Goal: Task Accomplishment & Management: Complete application form

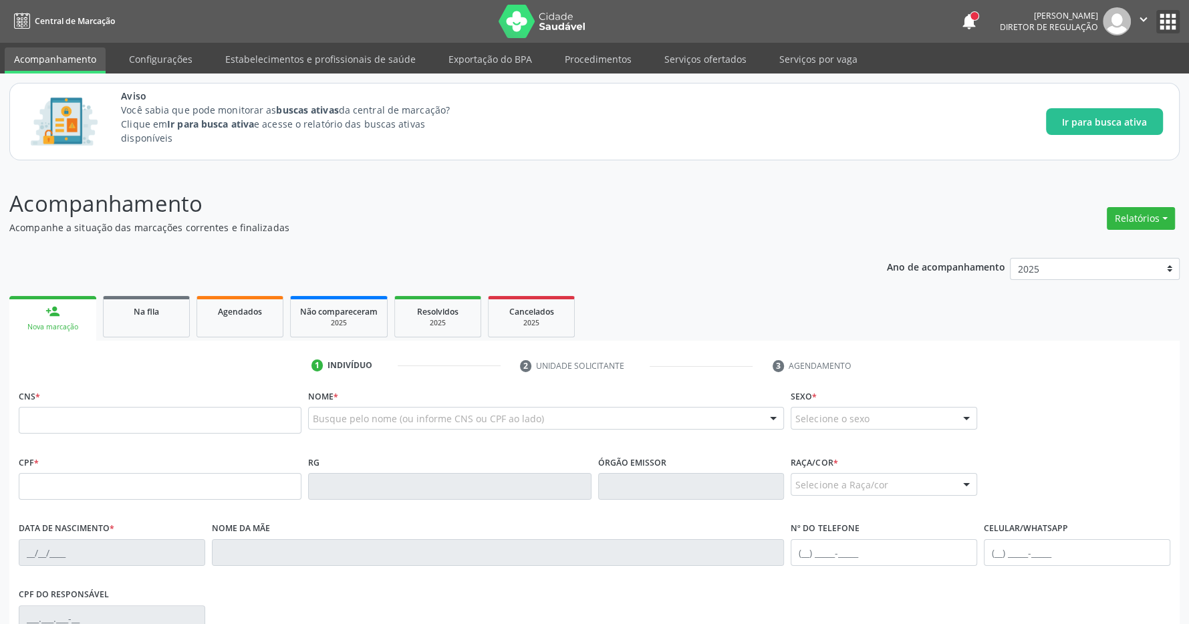
drag, startPoint x: 1166, startPoint y: 17, endPoint x: 1151, endPoint y: 23, distance: 15.9
click at [1166, 16] on button "apps" at bounding box center [1167, 21] width 23 height 23
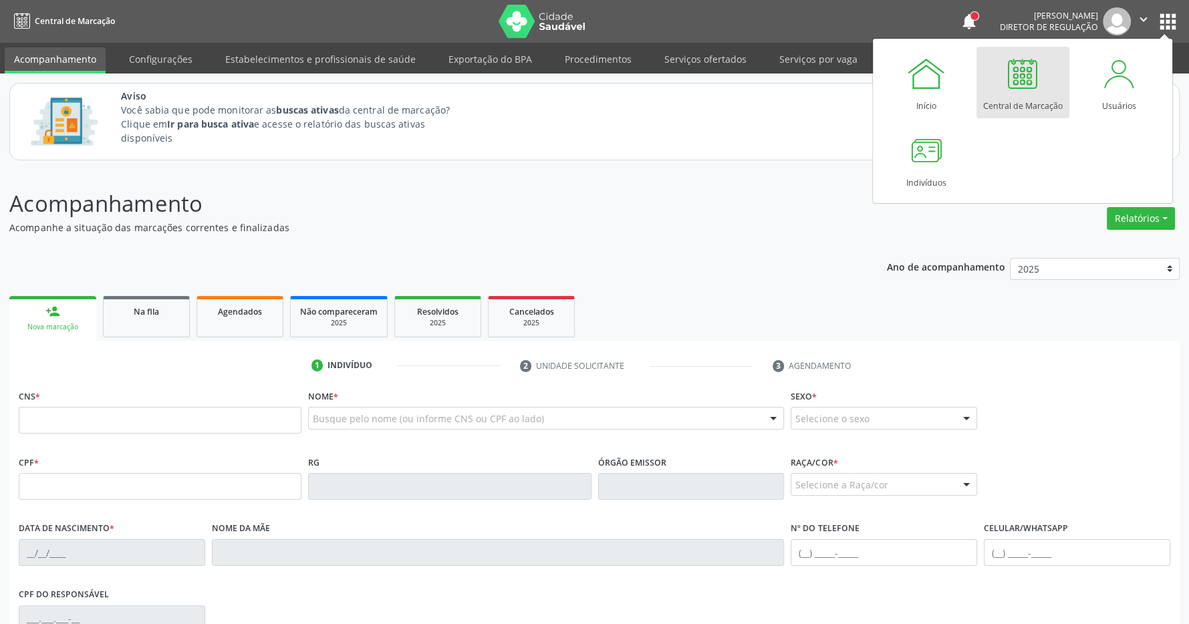
click at [1009, 79] on div at bounding box center [1022, 73] width 40 height 40
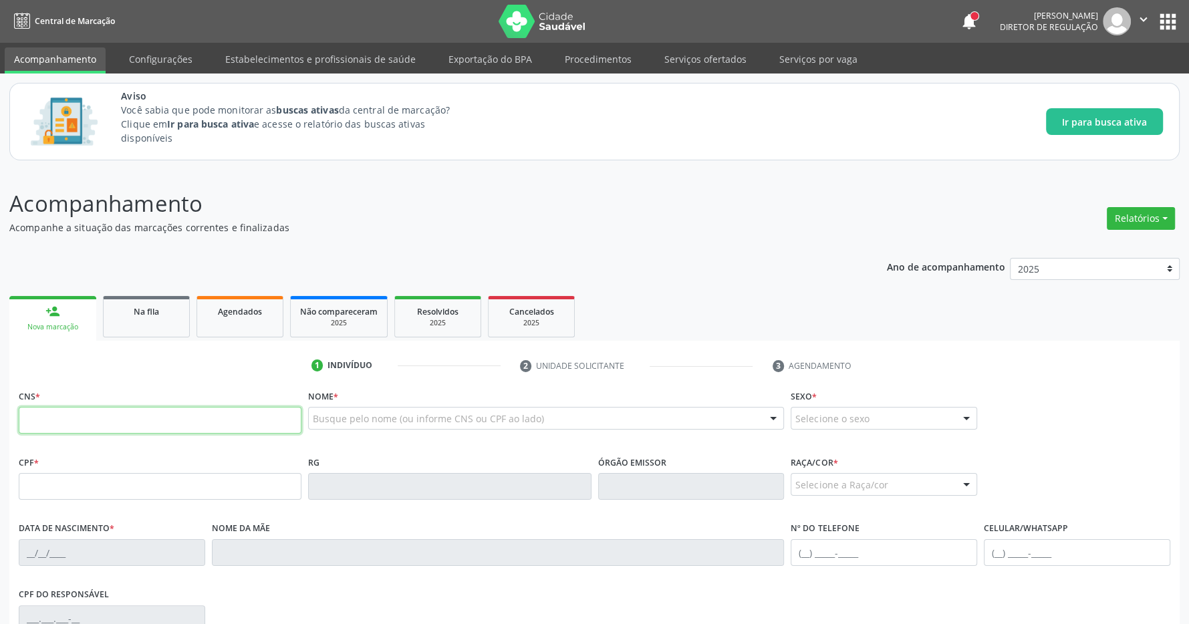
click at [112, 420] on input "text" at bounding box center [160, 420] width 283 height 27
type input "702 1017 1706 8898"
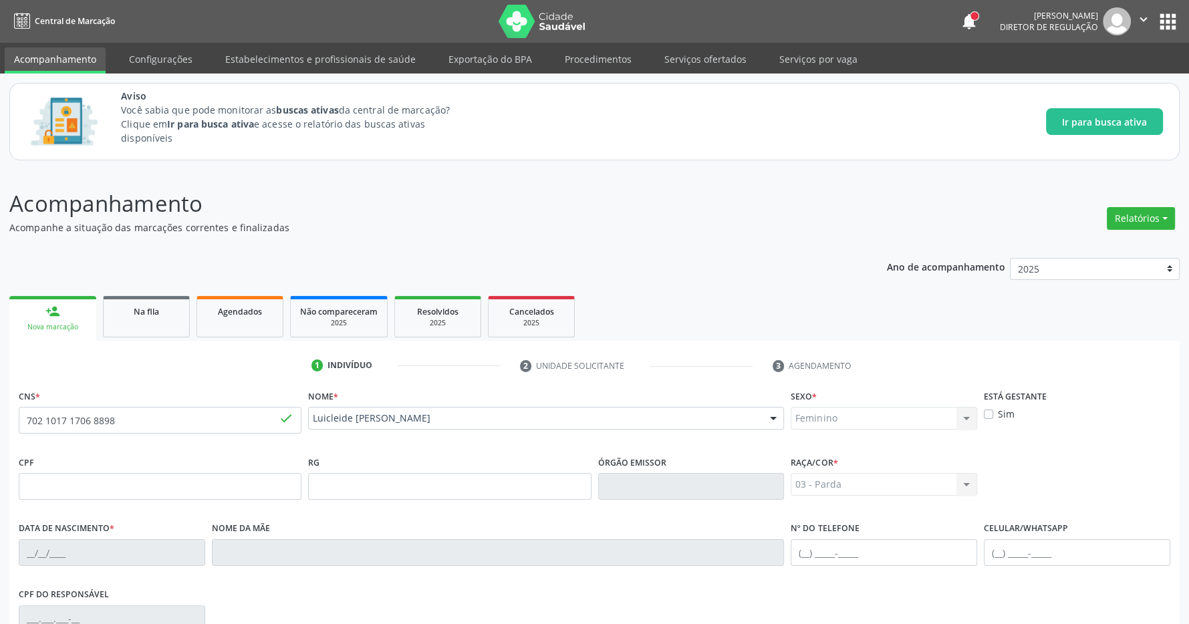
type input "[DATE]"
type input "[PERSON_NAME]"
type input "[PHONE_NUMBER]"
type input "11"
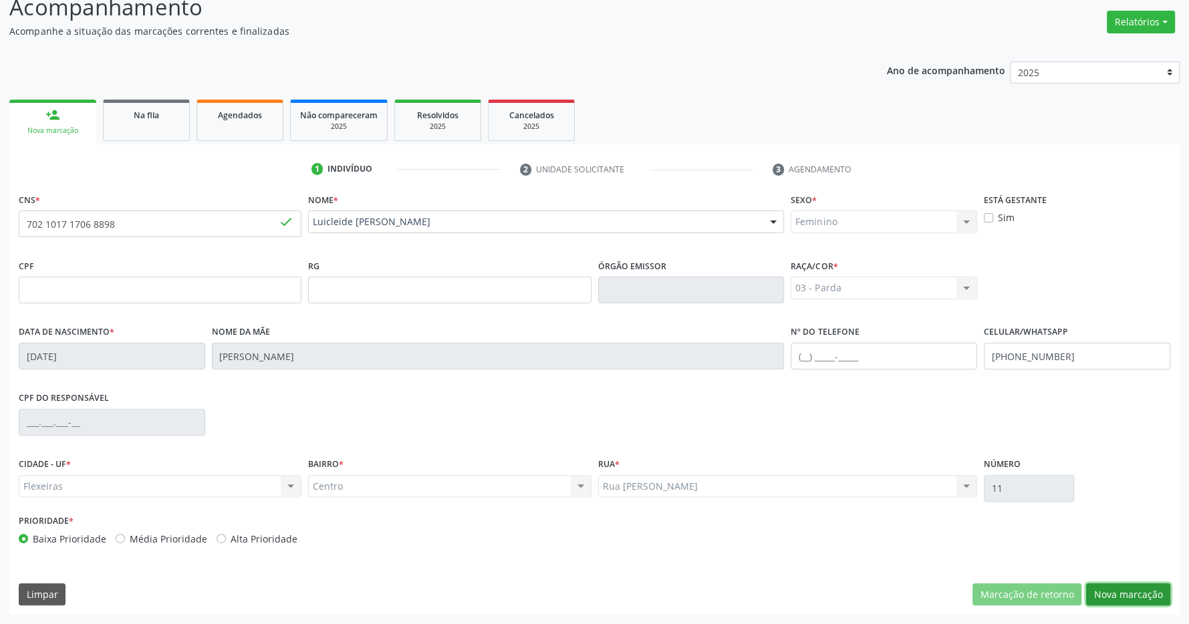
click at [1117, 594] on button "Nova marcação" at bounding box center [1128, 594] width 84 height 23
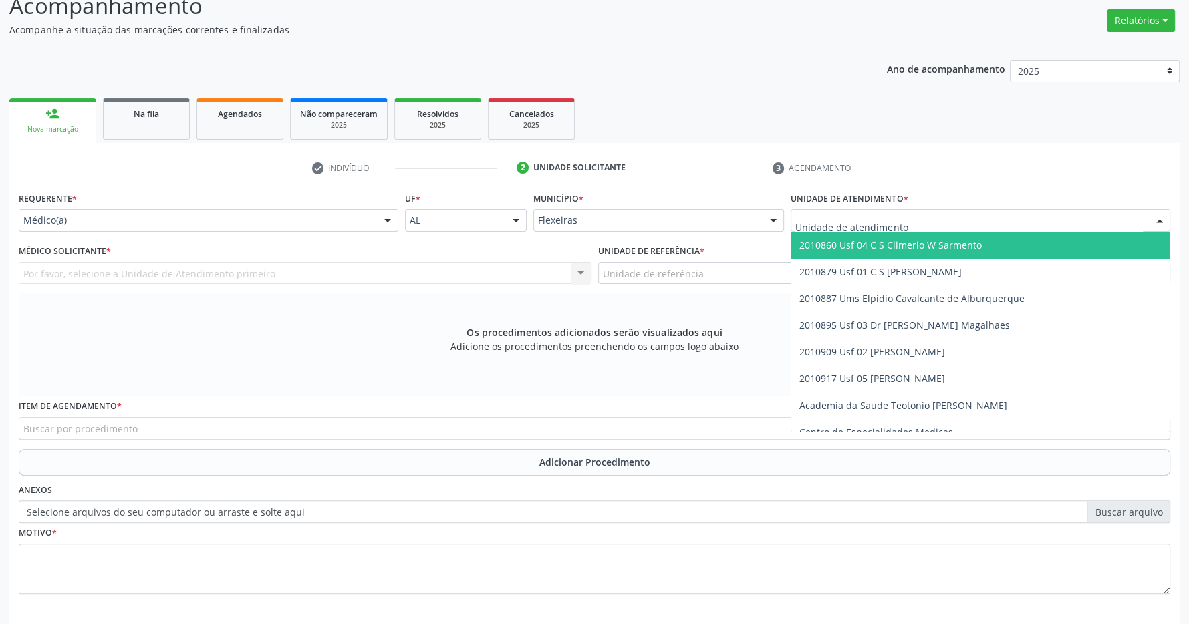
click at [1026, 253] on span "2010860 Usf 04 C S Climerio W Sarmento" at bounding box center [980, 245] width 378 height 27
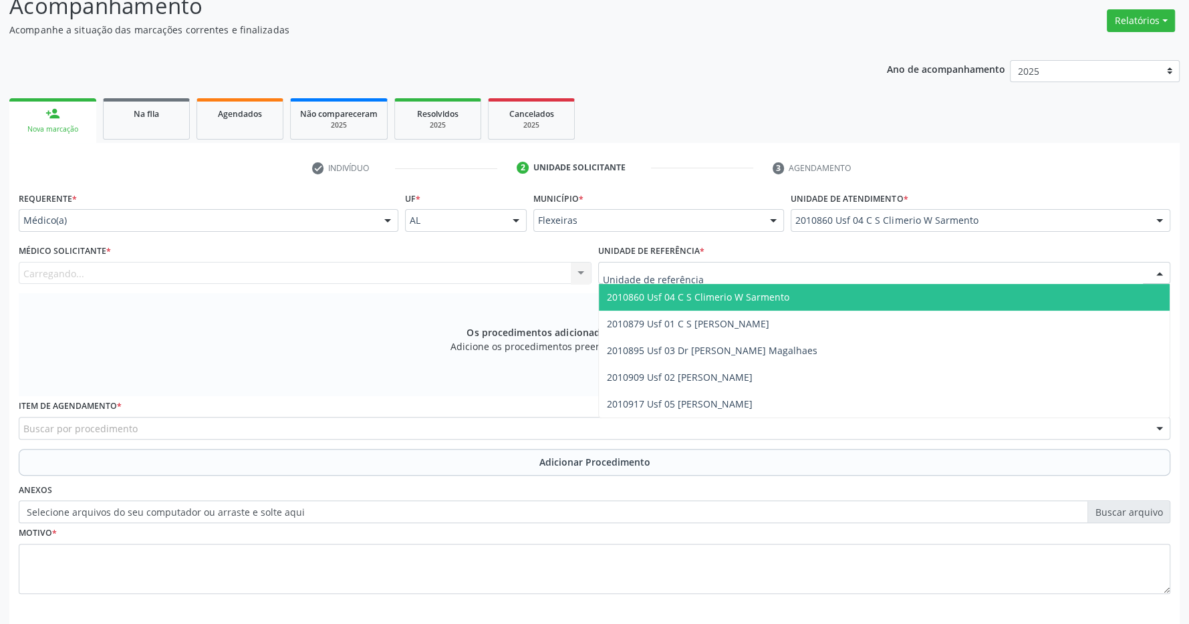
click at [815, 271] on div at bounding box center [884, 273] width 573 height 23
click at [811, 309] on span "2010860 Usf 04 C S Climerio W Sarmento" at bounding box center [884, 297] width 571 height 27
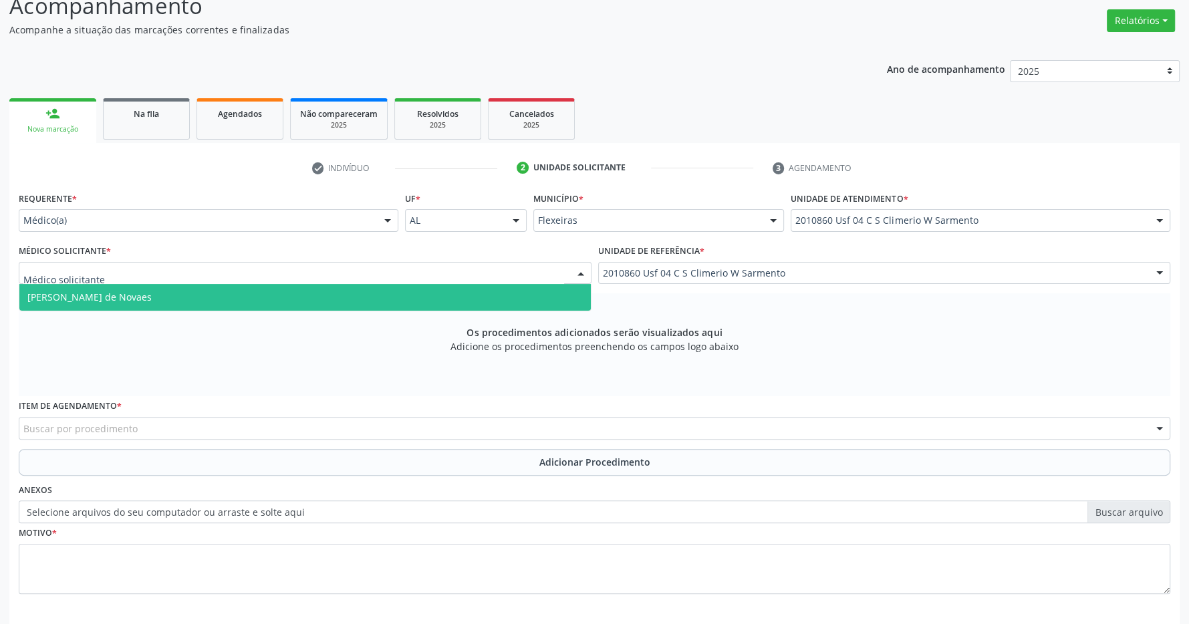
click at [494, 281] on div at bounding box center [305, 273] width 573 height 23
click at [450, 303] on span "[PERSON_NAME] de Novaes" at bounding box center [304, 297] width 571 height 27
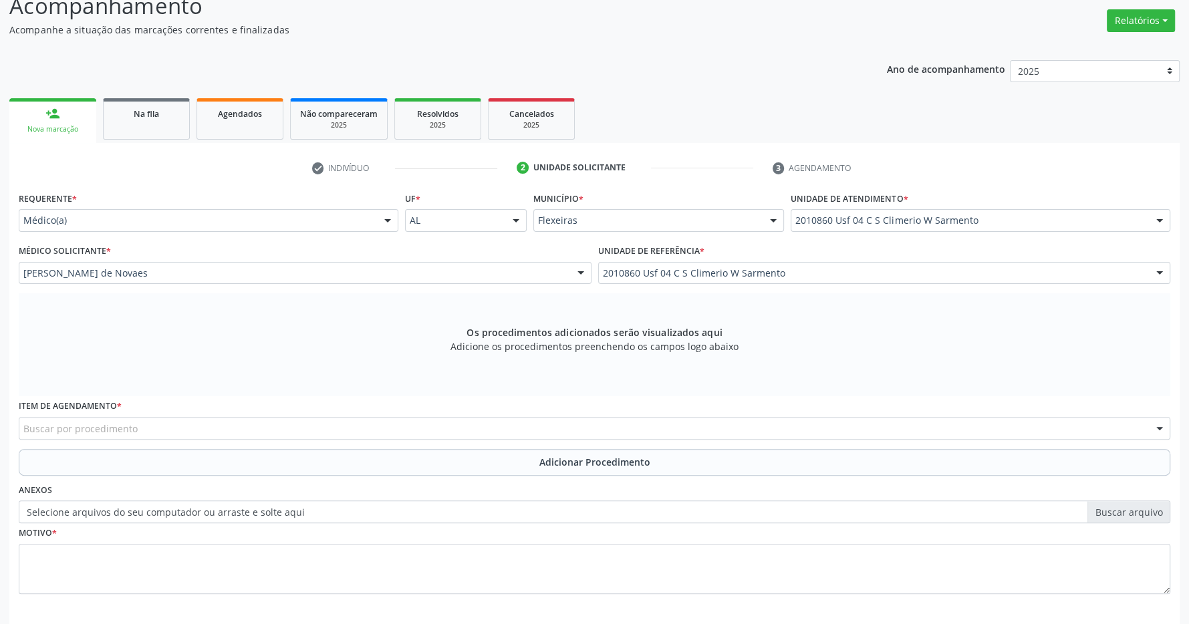
click at [319, 443] on div "Item de agendamento * Buscar por procedimento 0304070076 - .Quimioterapia de Le…" at bounding box center [594, 422] width 1158 height 52
click at [316, 437] on div "Buscar por procedimento" at bounding box center [594, 428] width 1151 height 23
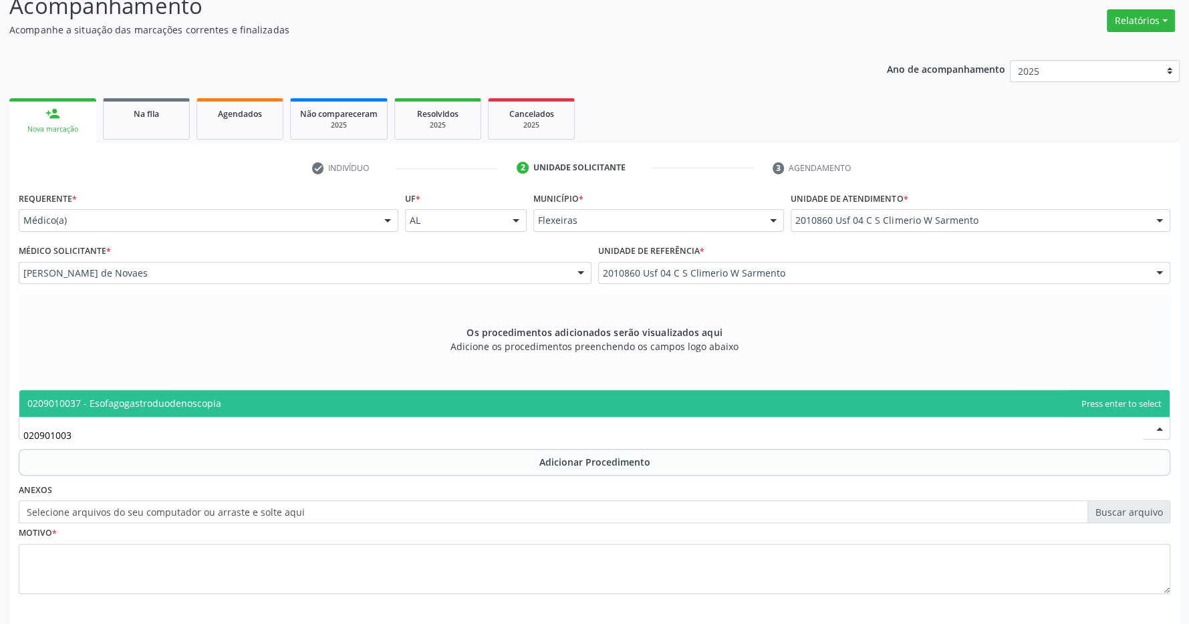
type input "0209010037"
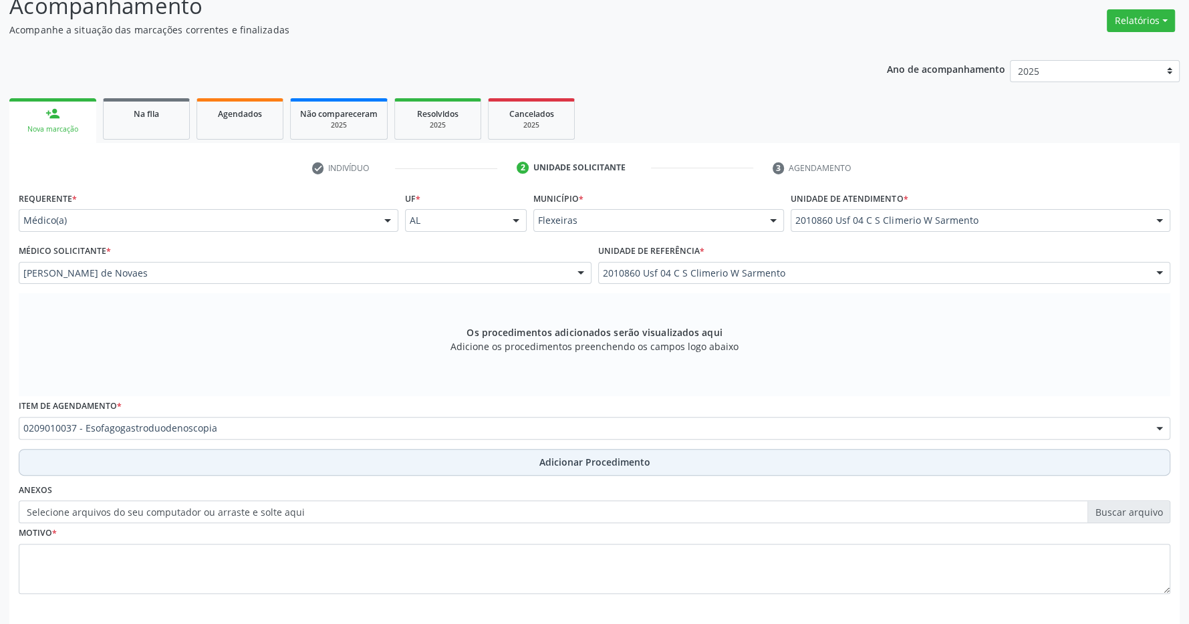
click at [600, 453] on button "Adicionar Procedimento" at bounding box center [594, 462] width 1151 height 27
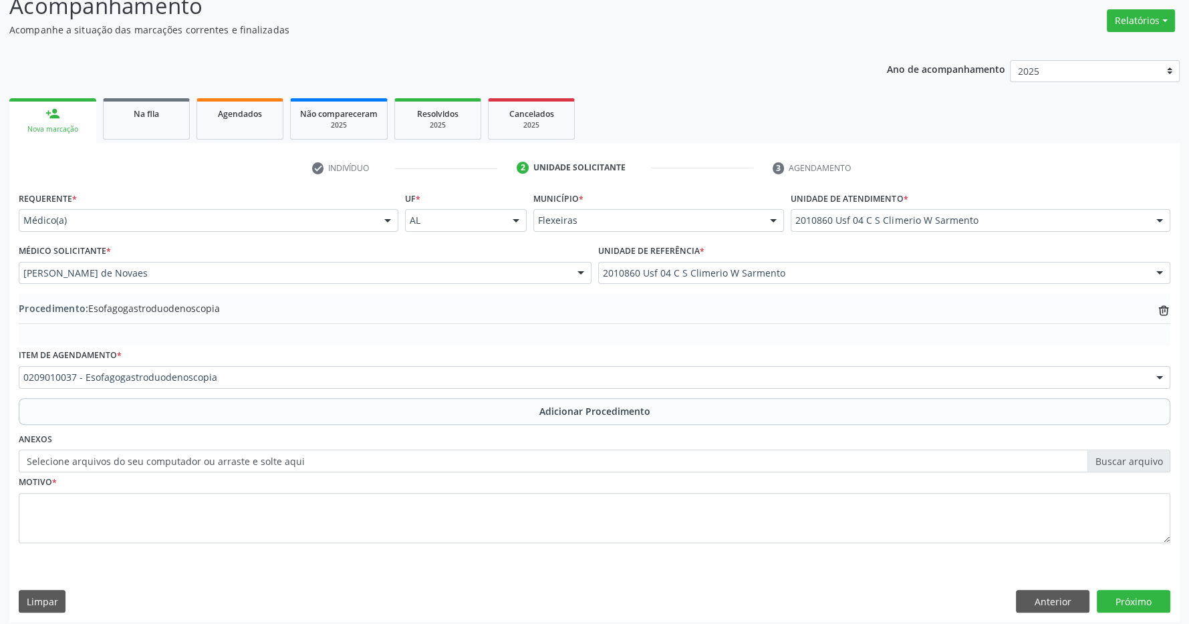
scroll to position [1, 0]
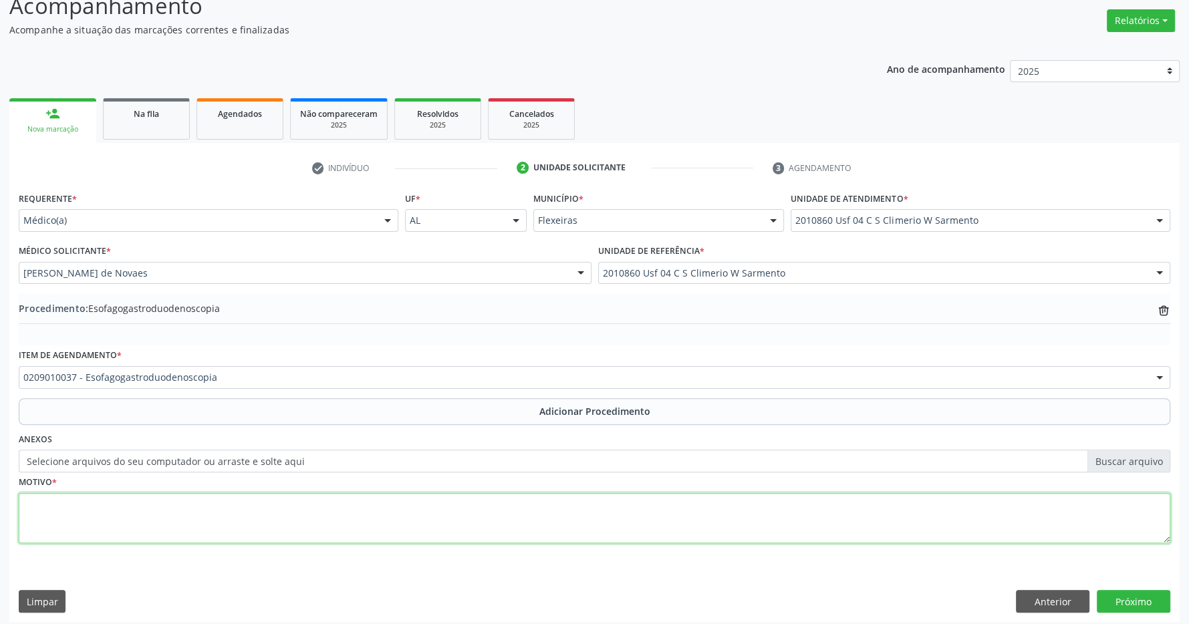
click at [490, 514] on textarea at bounding box center [594, 518] width 1151 height 51
click at [119, 505] on textarea "paciente apresentadogastriste, com" at bounding box center [594, 518] width 1151 height 51
click at [124, 505] on textarea "paciente apresentad ogastriste, com" at bounding box center [594, 518] width 1151 height 51
click at [202, 512] on textarea "paciente apresentado gastriste, com" at bounding box center [594, 518] width 1151 height 51
click at [293, 517] on textarea "paciente apresentado gastrite, com" at bounding box center [594, 518] width 1151 height 51
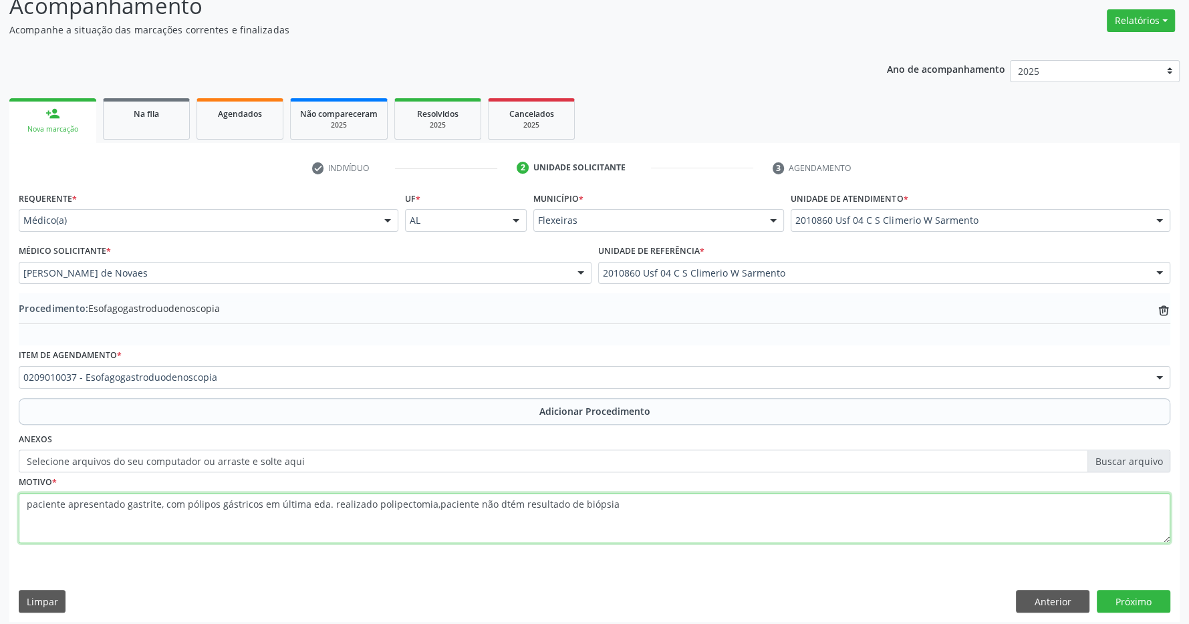
click at [491, 506] on textarea "paciente apresentado gastrite, com pólipos gástricos em última eda. realizado p…" at bounding box center [594, 518] width 1151 height 51
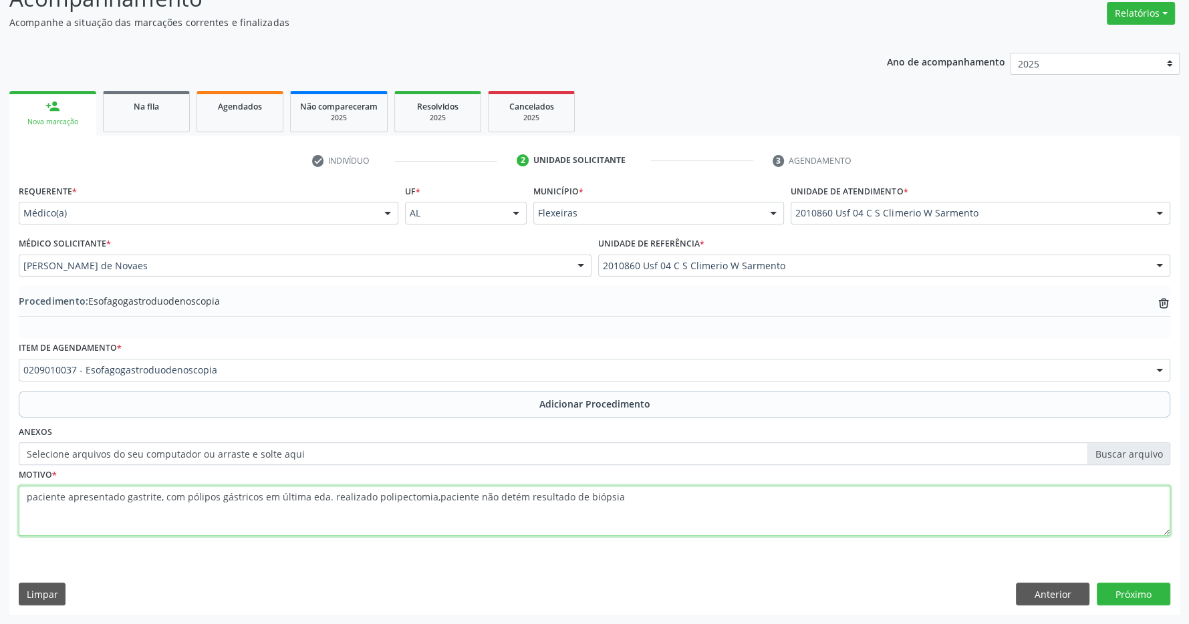
click at [651, 504] on textarea "paciente apresentado gastrite, com pólipos gástricos em última eda. realizado p…" at bounding box center [594, 511] width 1151 height 51
type textarea "paciente apresentado gastrite, com pólipos gástricos em última eda. realizado p…"
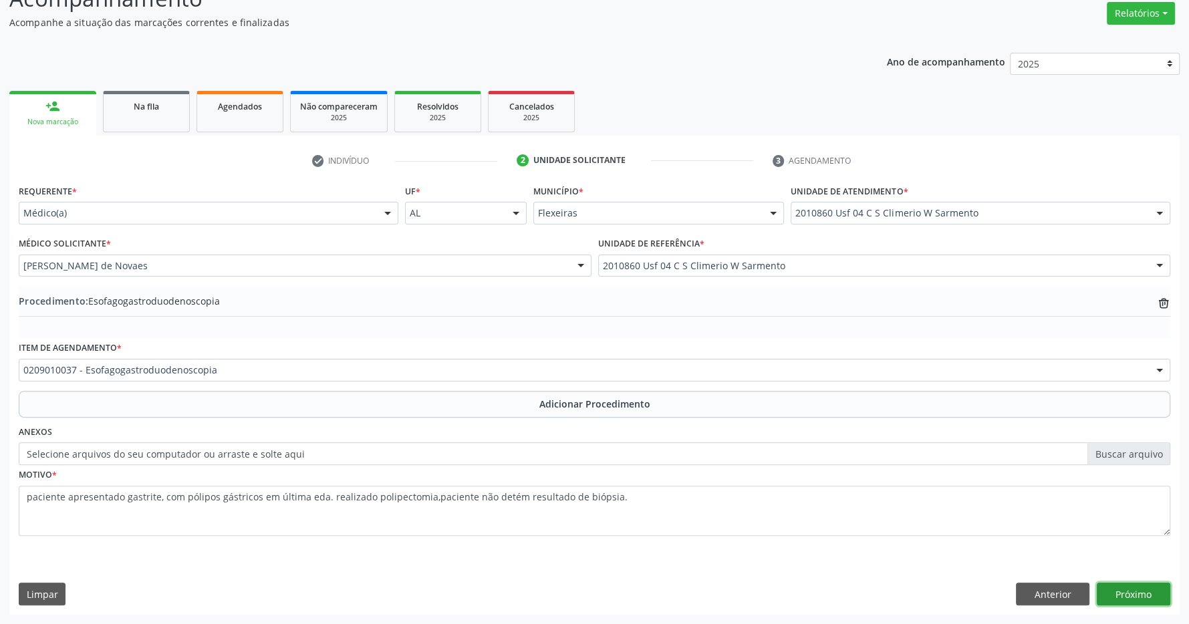
click at [1115, 588] on button "Próximo" at bounding box center [1134, 594] width 74 height 23
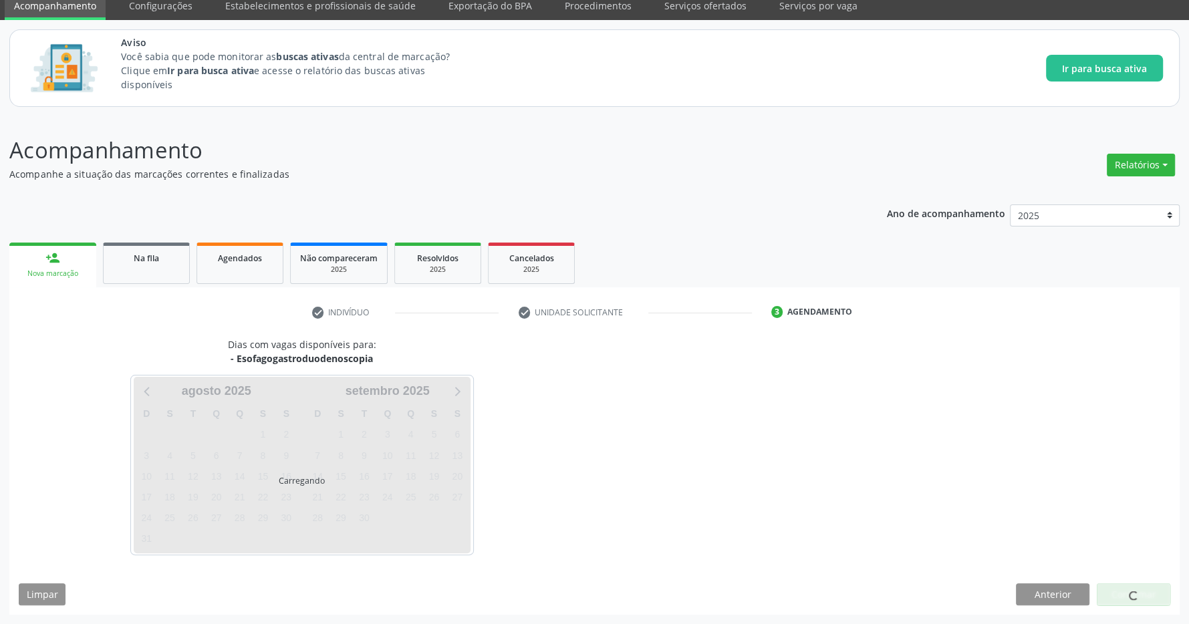
scroll to position [55, 0]
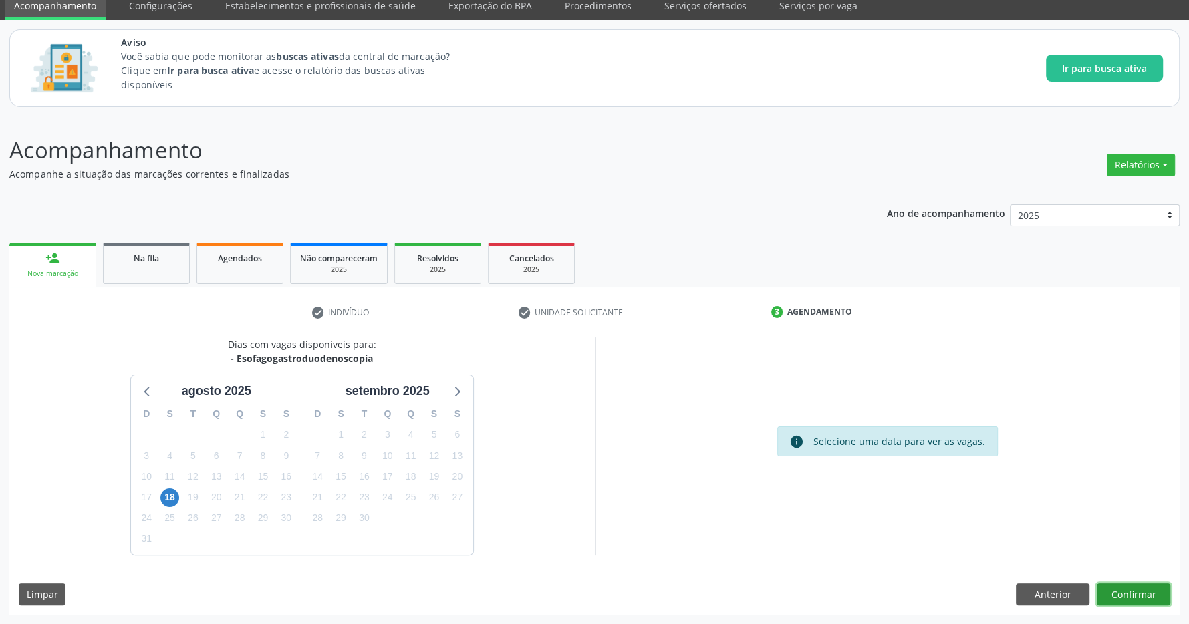
click at [1135, 589] on button "Confirmar" at bounding box center [1134, 594] width 74 height 23
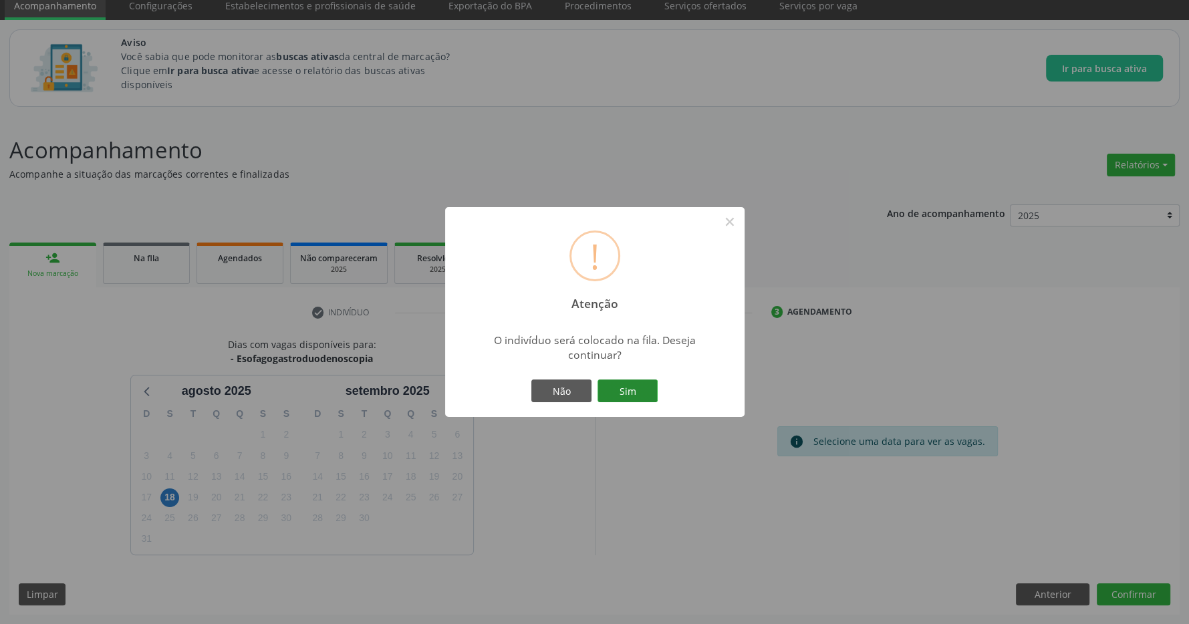
click at [610, 384] on button "Sim" at bounding box center [627, 391] width 60 height 23
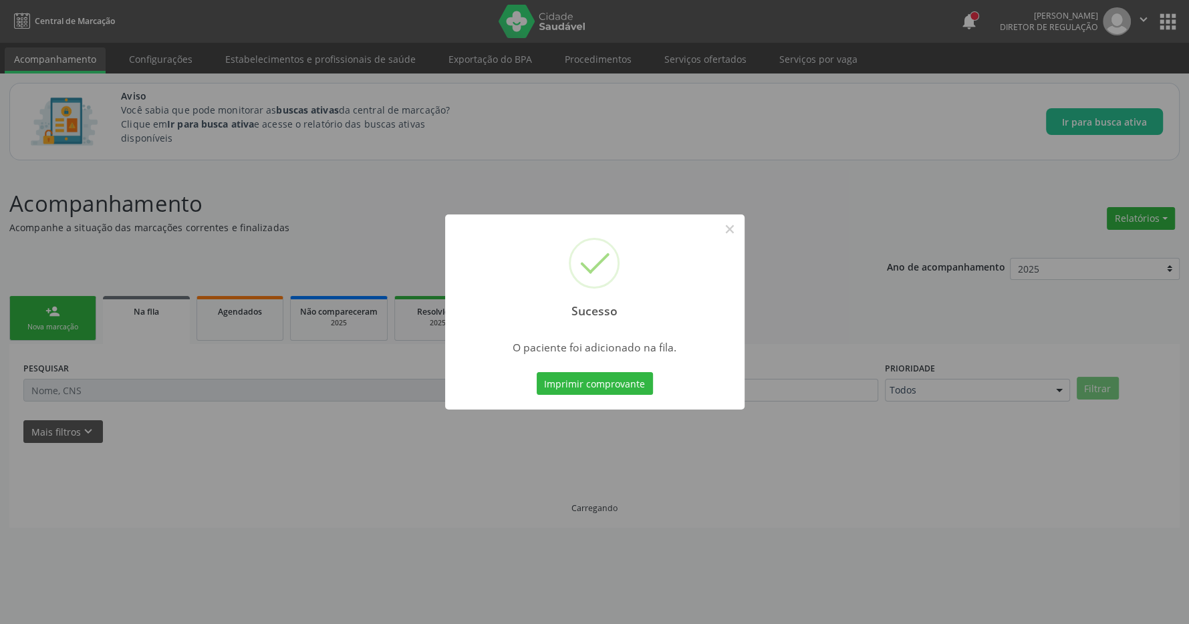
scroll to position [0, 0]
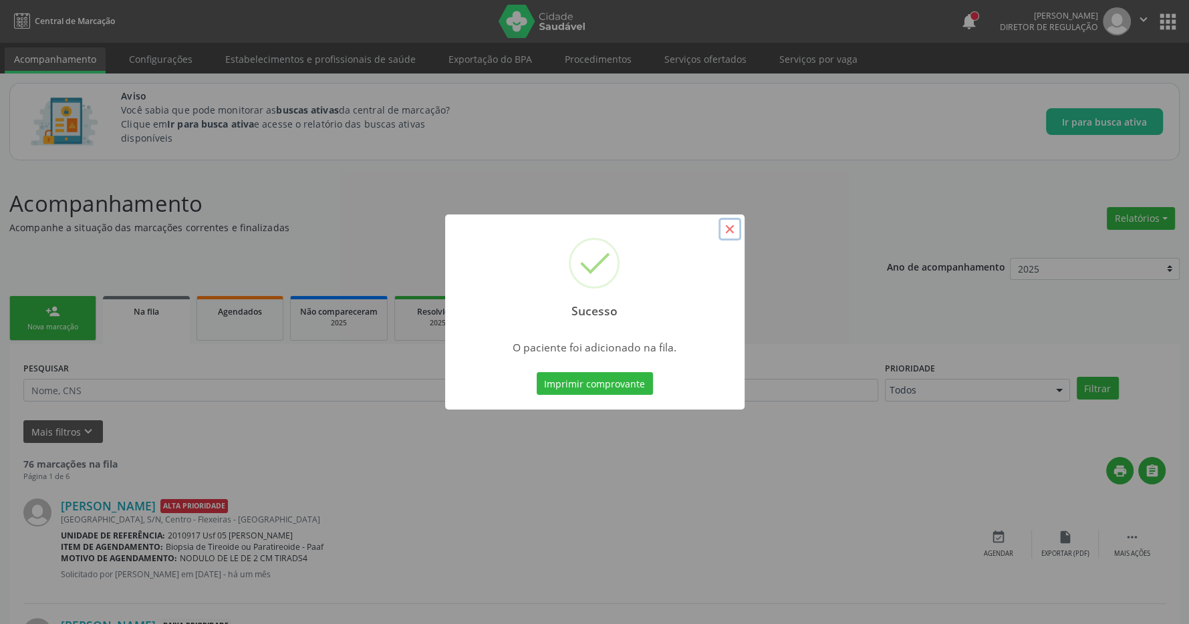
click at [732, 233] on button "×" at bounding box center [729, 229] width 23 height 23
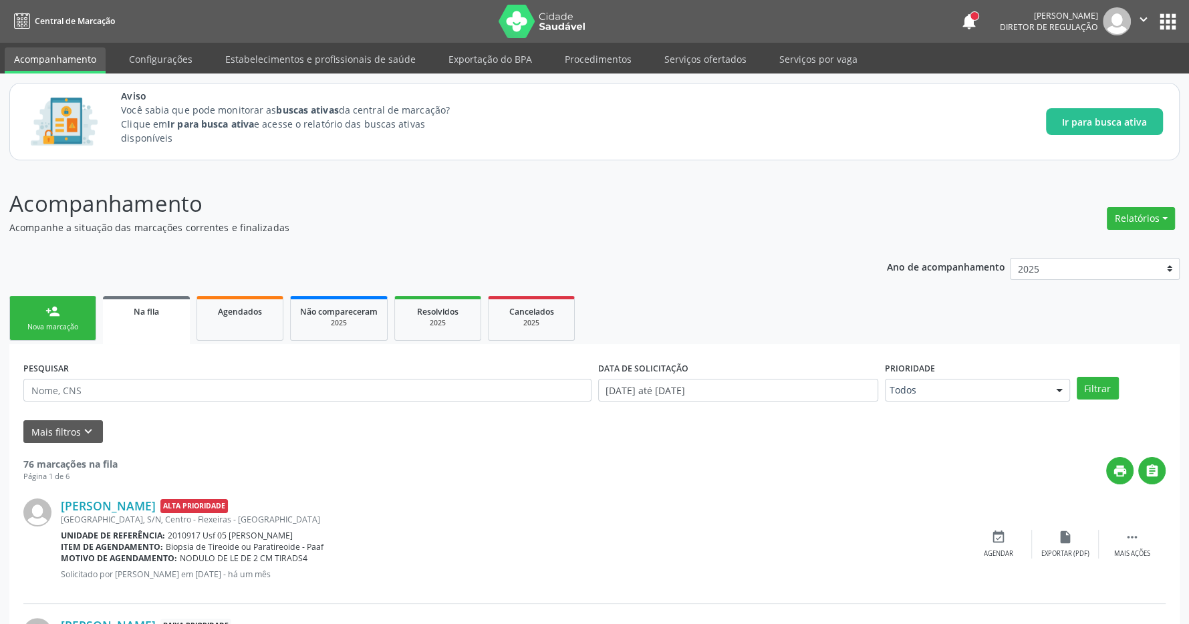
click at [1175, 16] on button "apps" at bounding box center [1167, 21] width 23 height 23
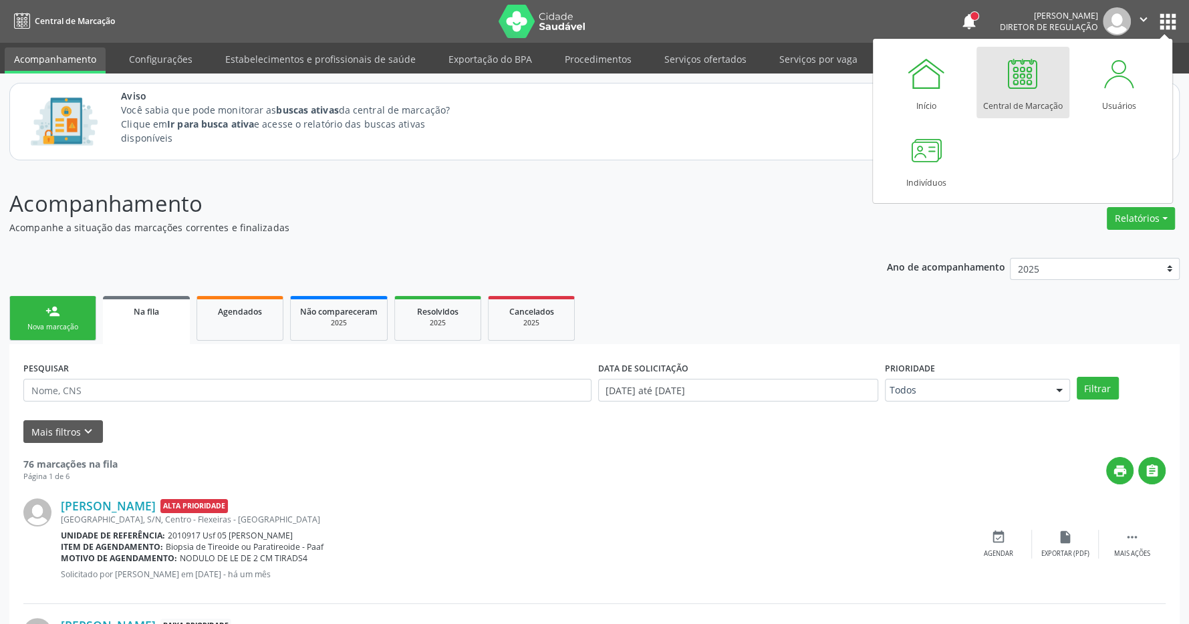
click at [1018, 66] on div at bounding box center [1022, 73] width 40 height 40
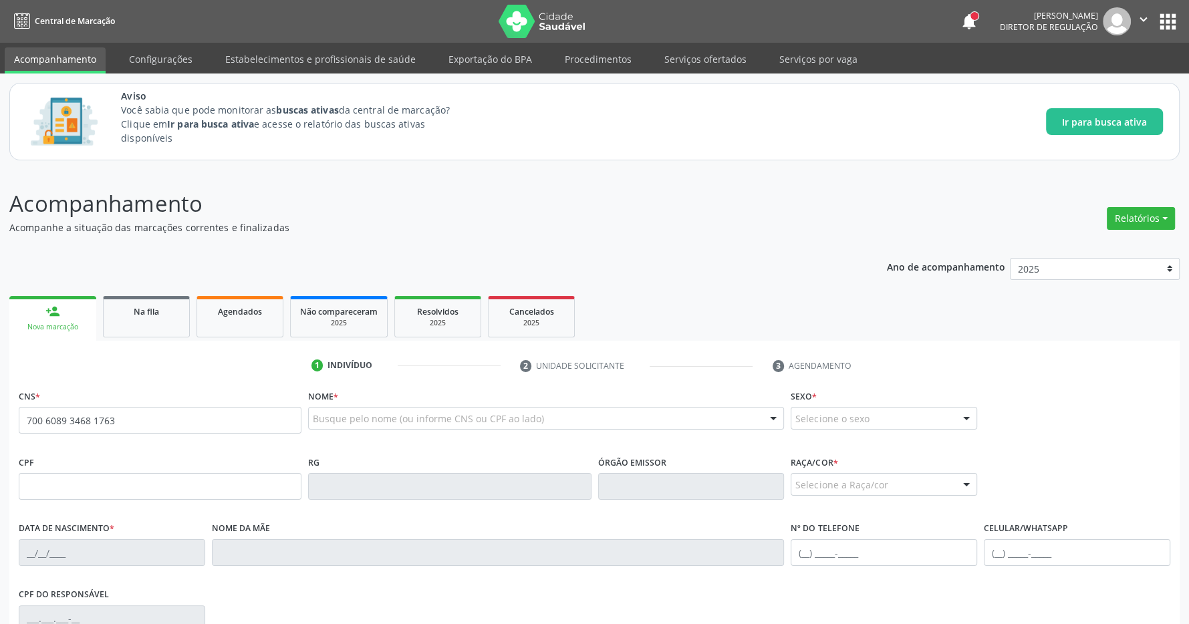
type input "700 6089 3468 1763"
type input "556.132.684-87"
type input "03/12/1971"
type input "Laura Luiz da Silva"
type input "(99) 99999-9999"
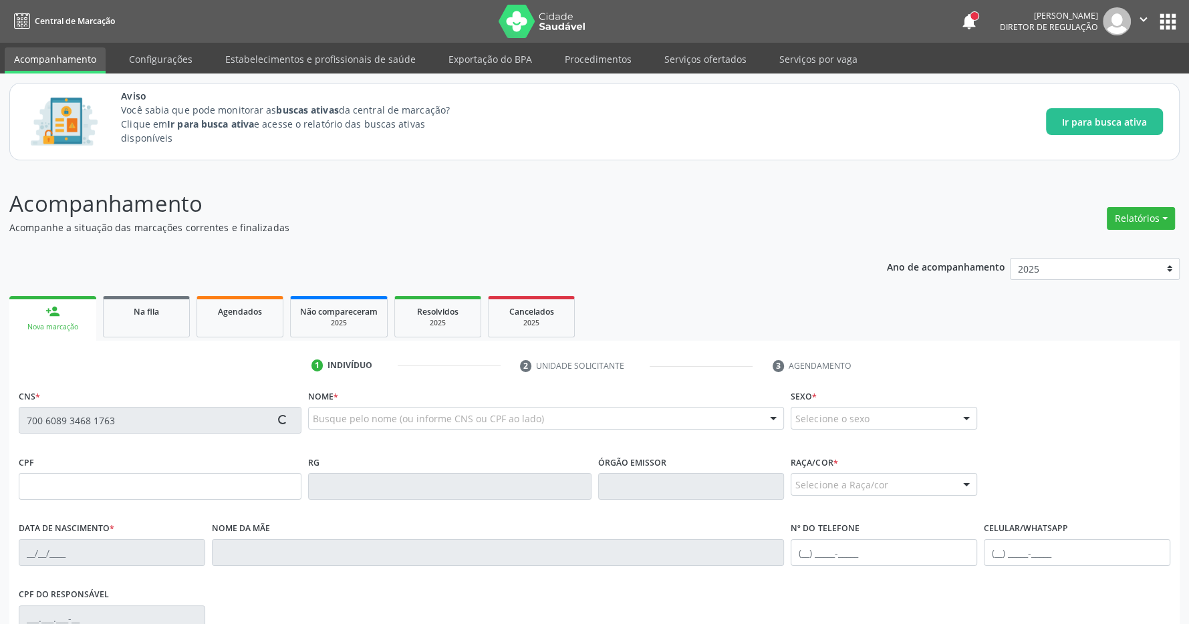
type input "039.263.654-98"
type input "S/N"
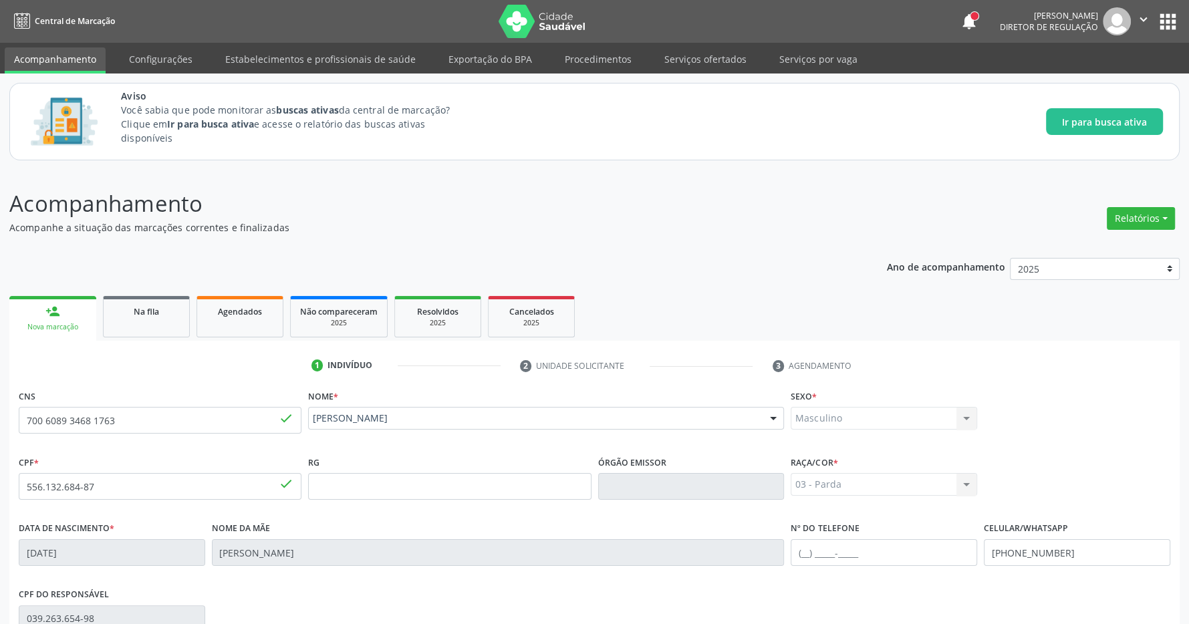
click at [468, 240] on div "Acompanhamento Acompanhe a situação das marcações correntes e finalizadas Relat…" at bounding box center [594, 499] width 1170 height 624
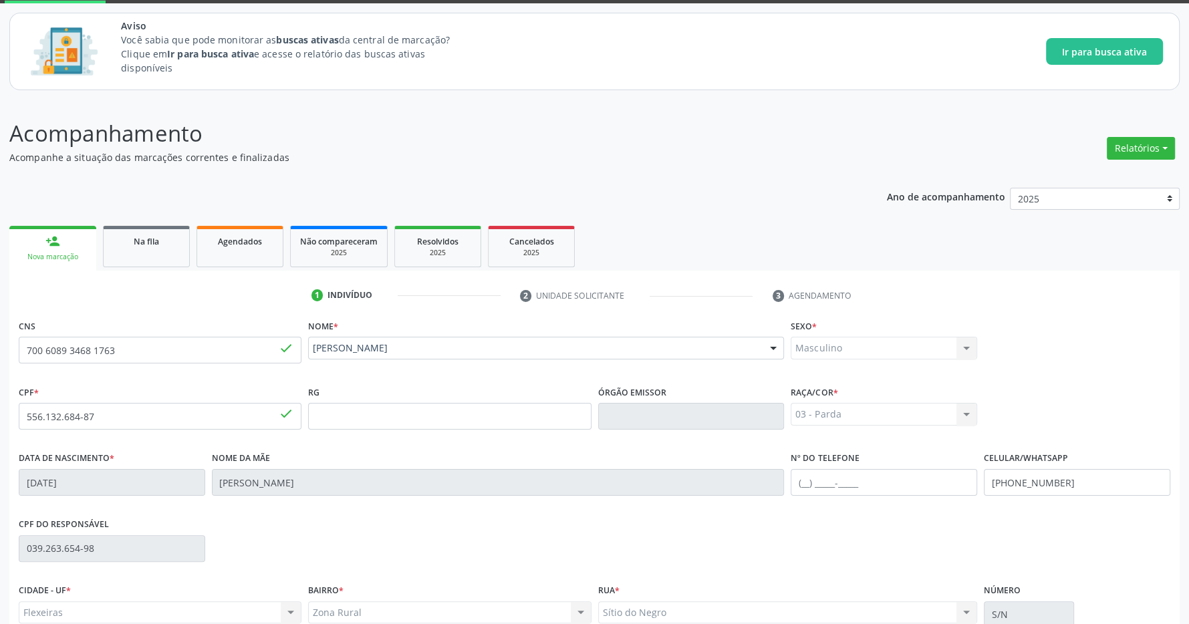
scroll to position [198, 0]
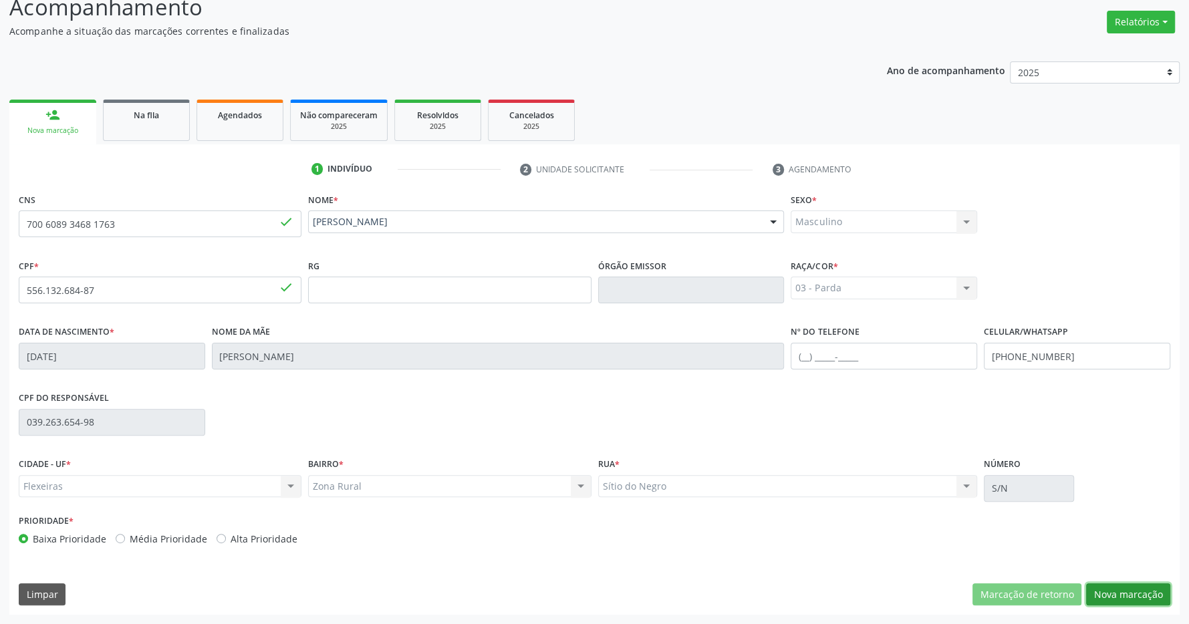
click at [1123, 594] on button "Nova marcação" at bounding box center [1128, 594] width 84 height 23
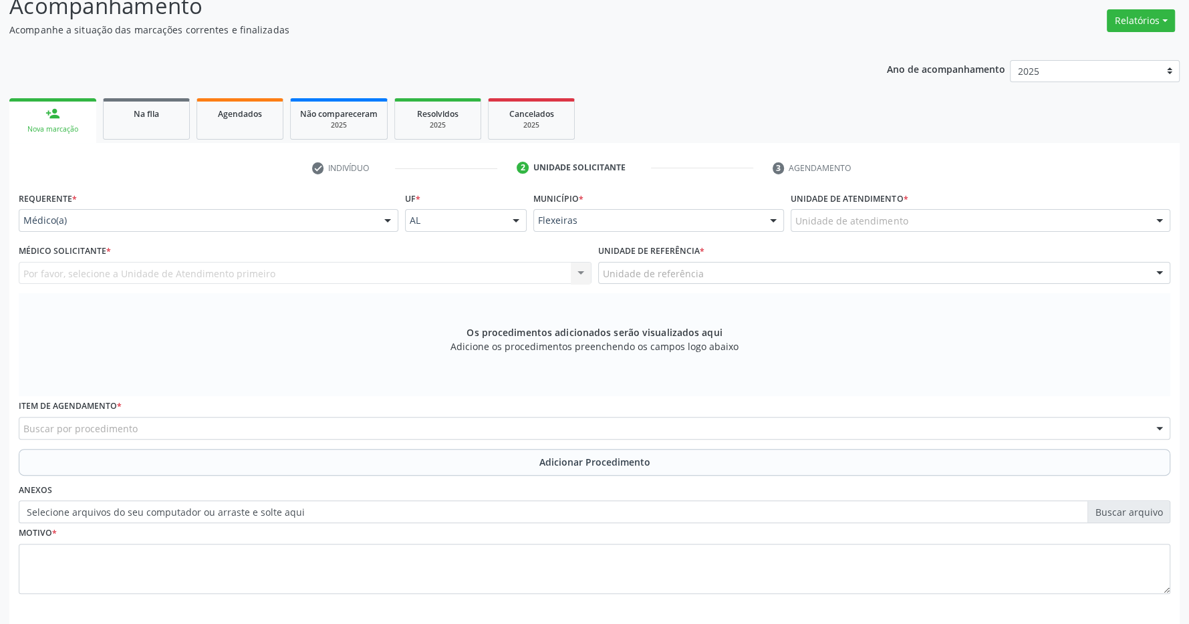
scroll to position [257, 0]
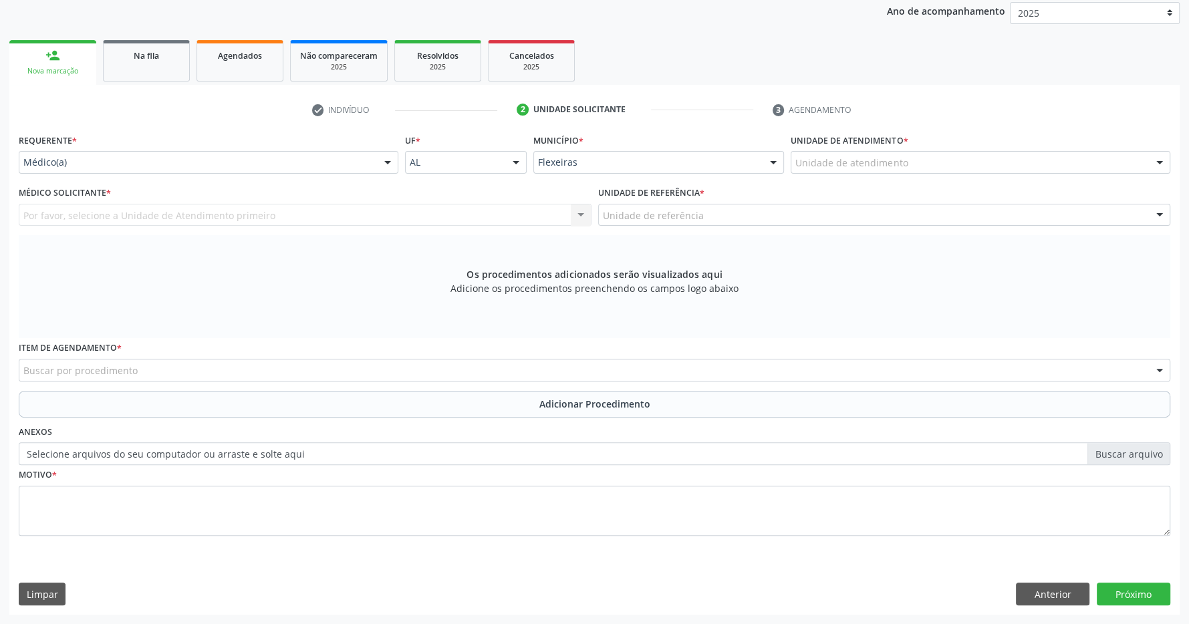
click at [981, 171] on div "Unidade de atendimento" at bounding box center [980, 162] width 380 height 23
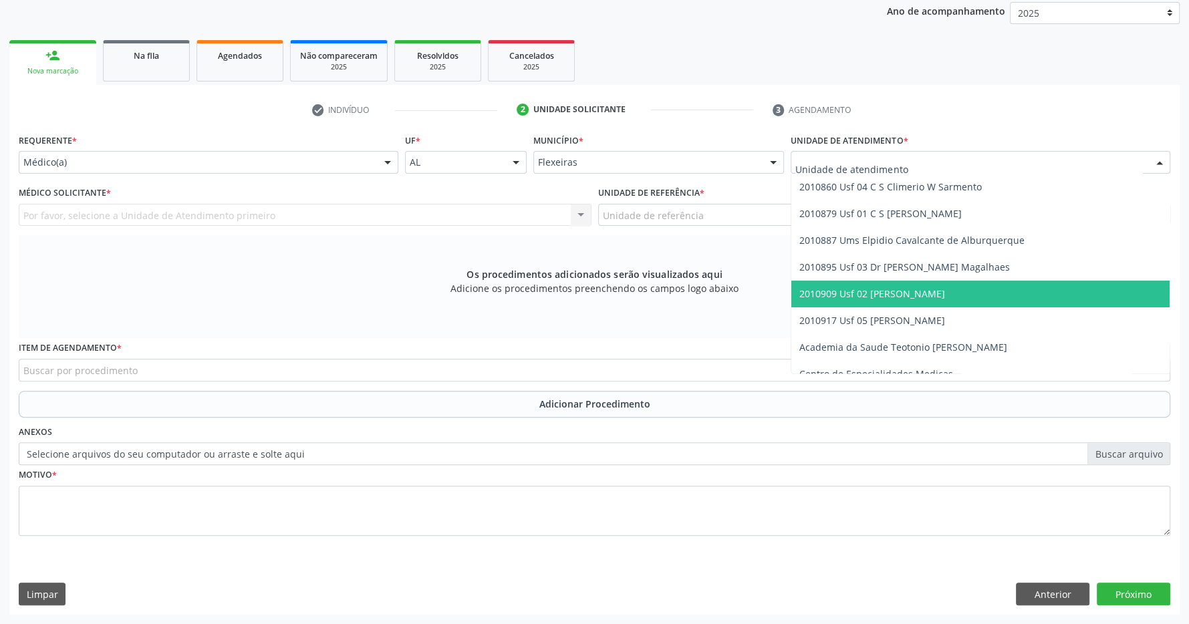
click at [946, 286] on span "2010909 Usf 02 [PERSON_NAME]" at bounding box center [980, 294] width 378 height 27
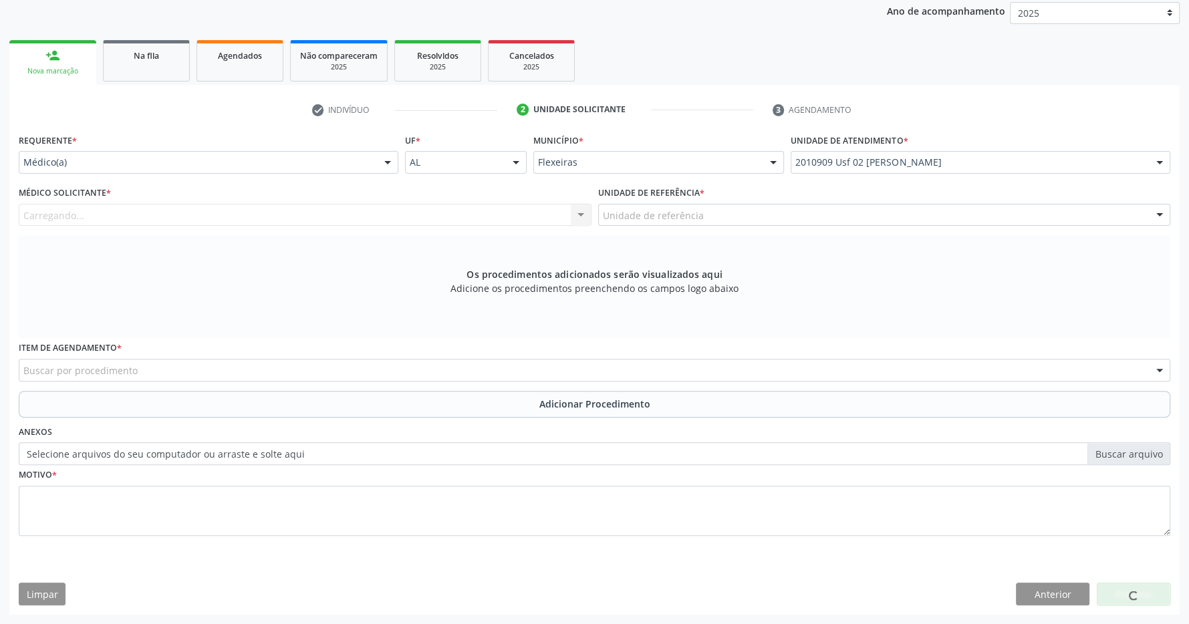
click at [825, 213] on div "Unidade de referência" at bounding box center [884, 215] width 573 height 23
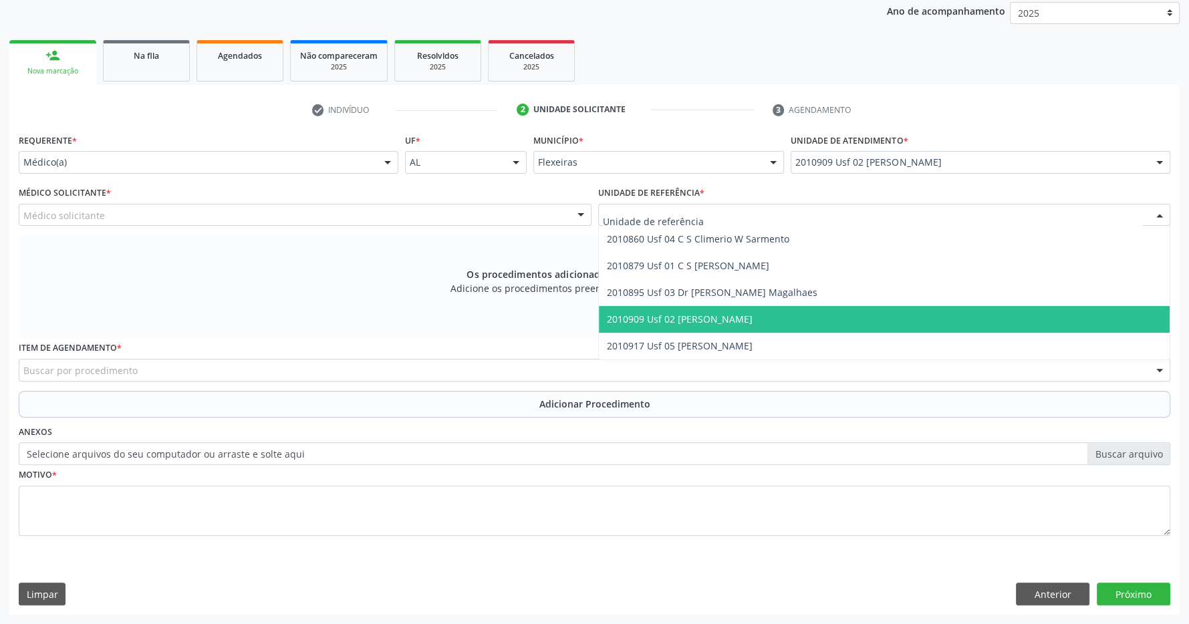
click at [818, 311] on span "2010909 Usf 02 [PERSON_NAME]" at bounding box center [884, 319] width 571 height 27
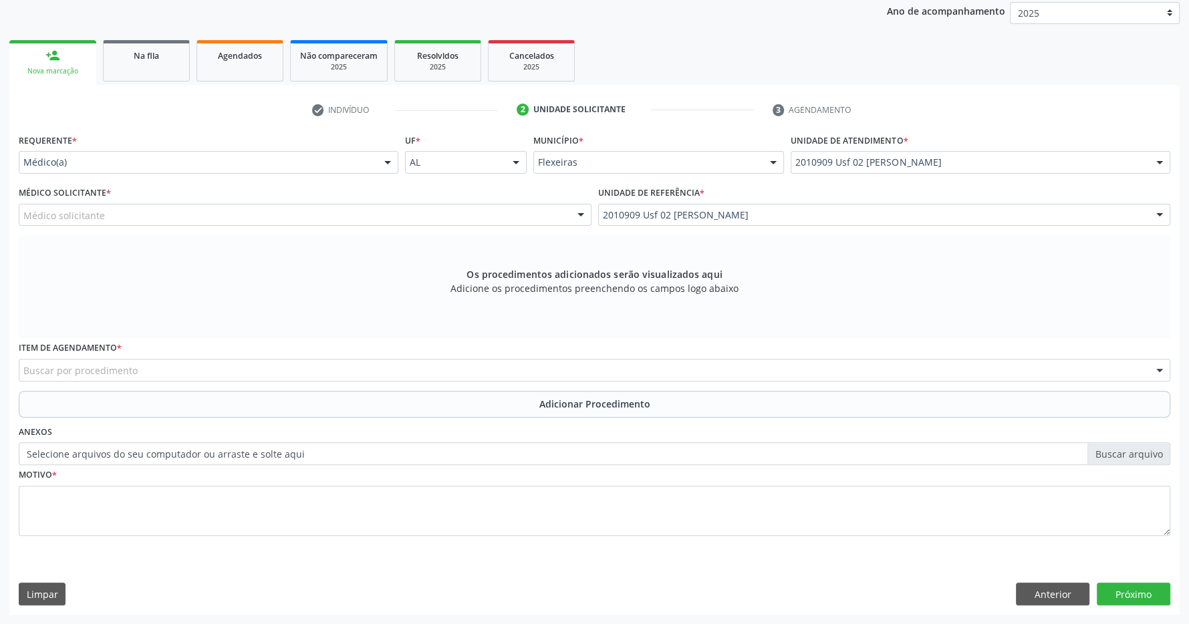
click at [531, 211] on div "Médico solicitante" at bounding box center [305, 215] width 573 height 23
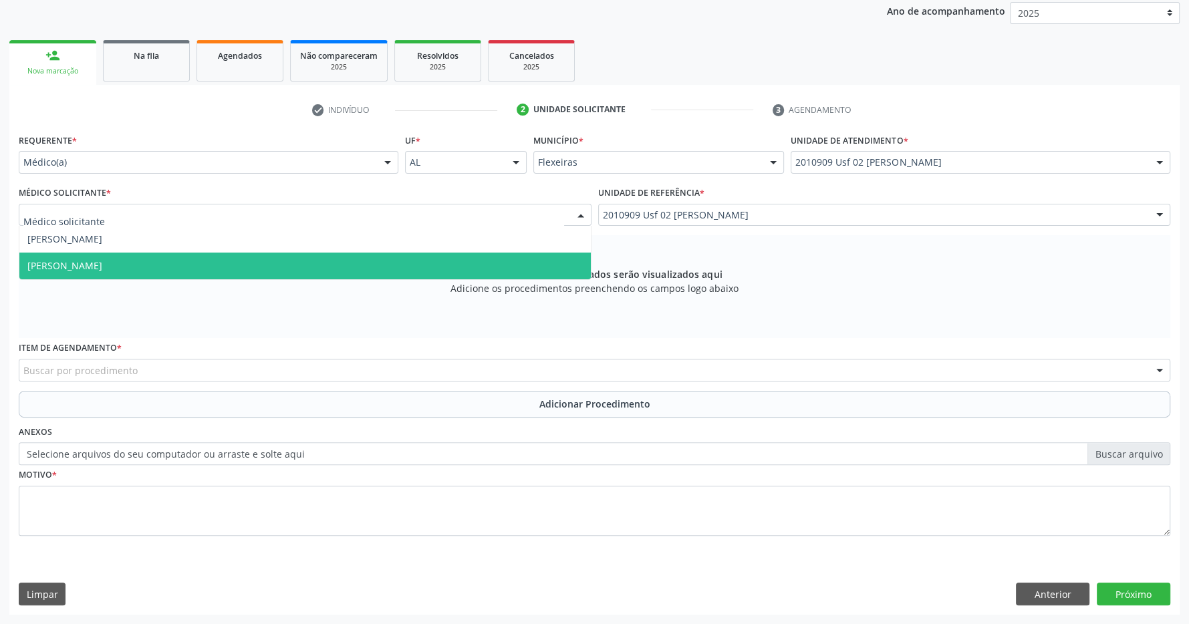
click at [441, 267] on span "Zanine Maria Barbosa Pereira Pedrosa de Oliveira" at bounding box center [304, 266] width 571 height 27
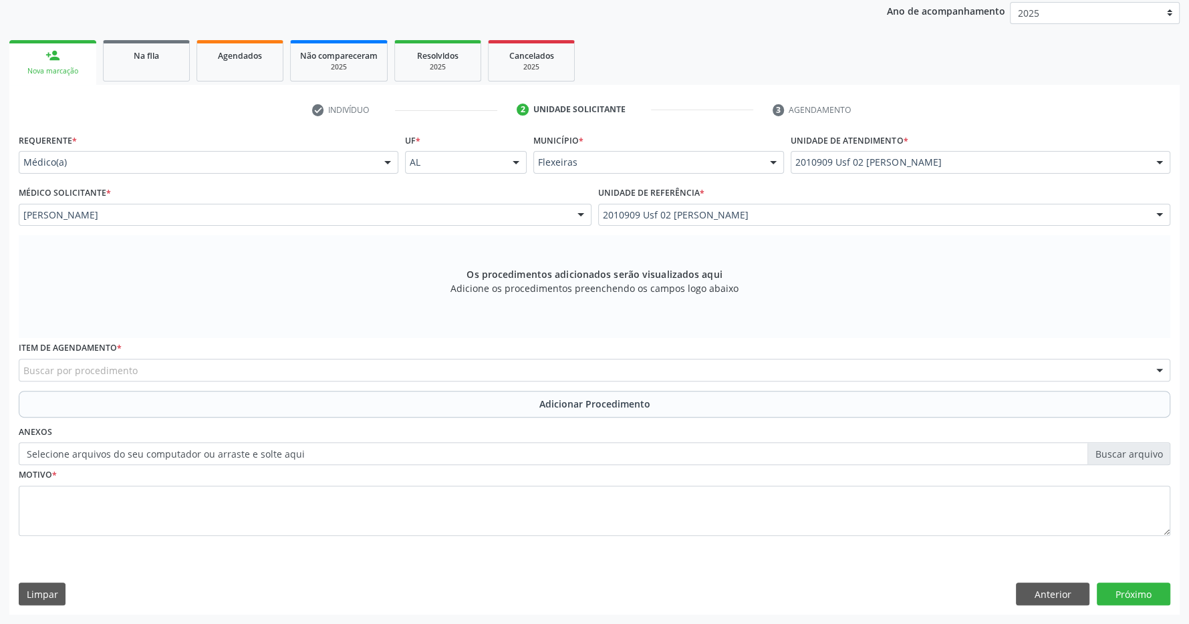
click at [563, 376] on div "Buscar por procedimento" at bounding box center [594, 370] width 1151 height 23
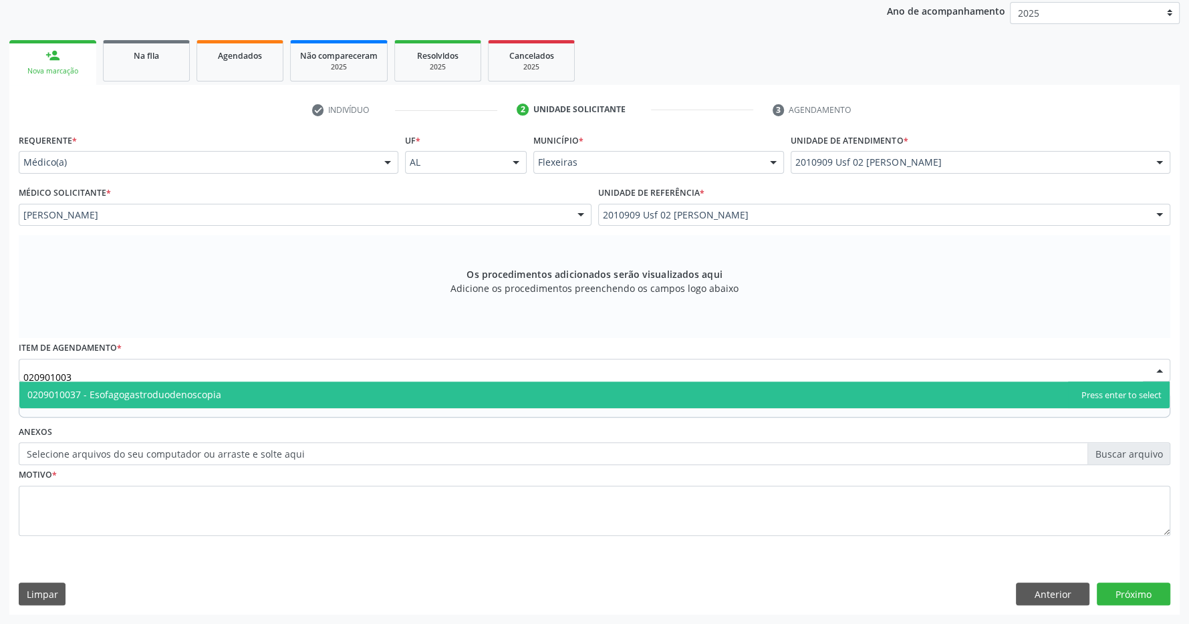
type input "0209010037"
click at [420, 388] on span "0209010037 - Esofagogastroduodenoscopia" at bounding box center [594, 395] width 1150 height 27
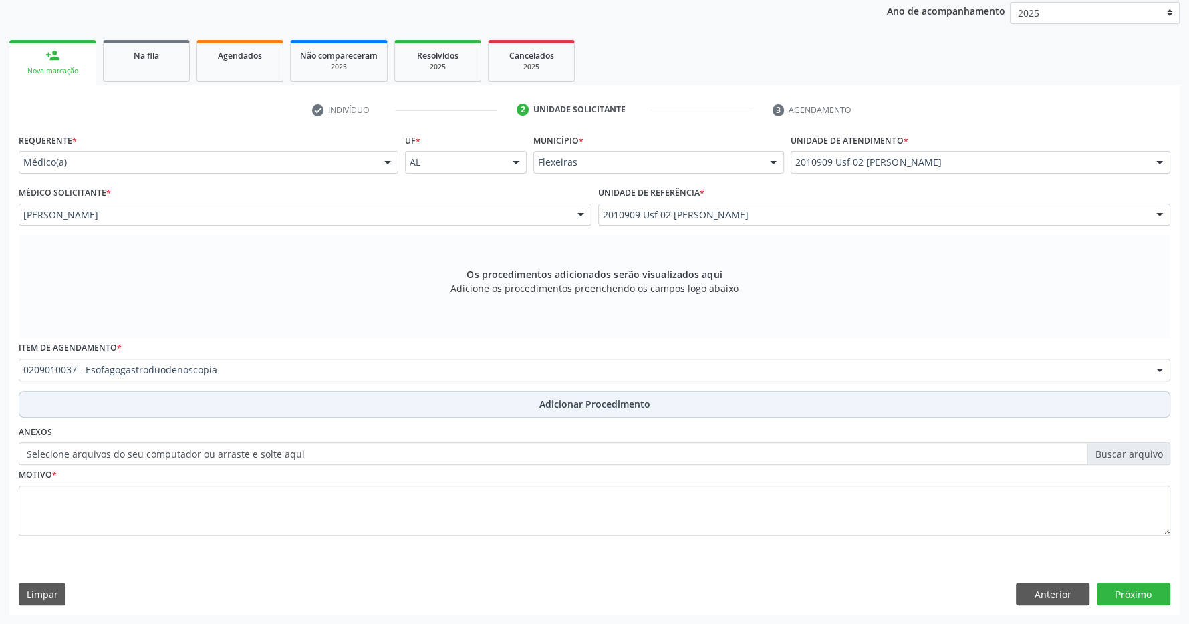
click at [537, 405] on button "Adicionar Procedimento" at bounding box center [594, 404] width 1151 height 27
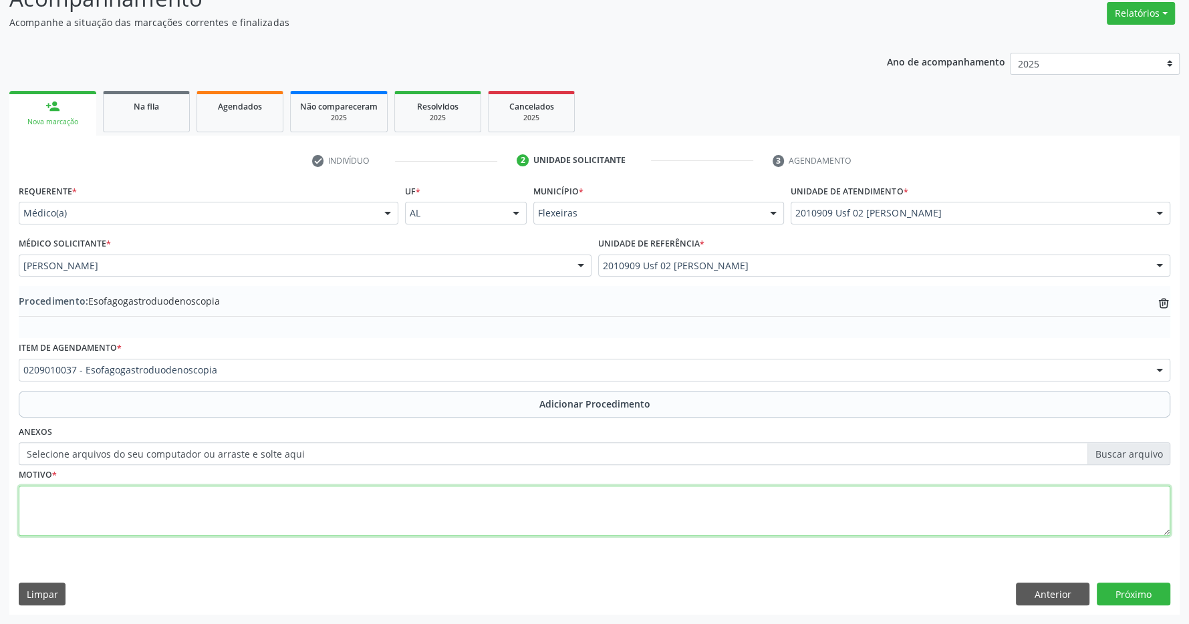
click at [340, 527] on textarea at bounding box center [594, 511] width 1151 height 51
type textarea "paciente com chagas e dificuldade de deglutição"
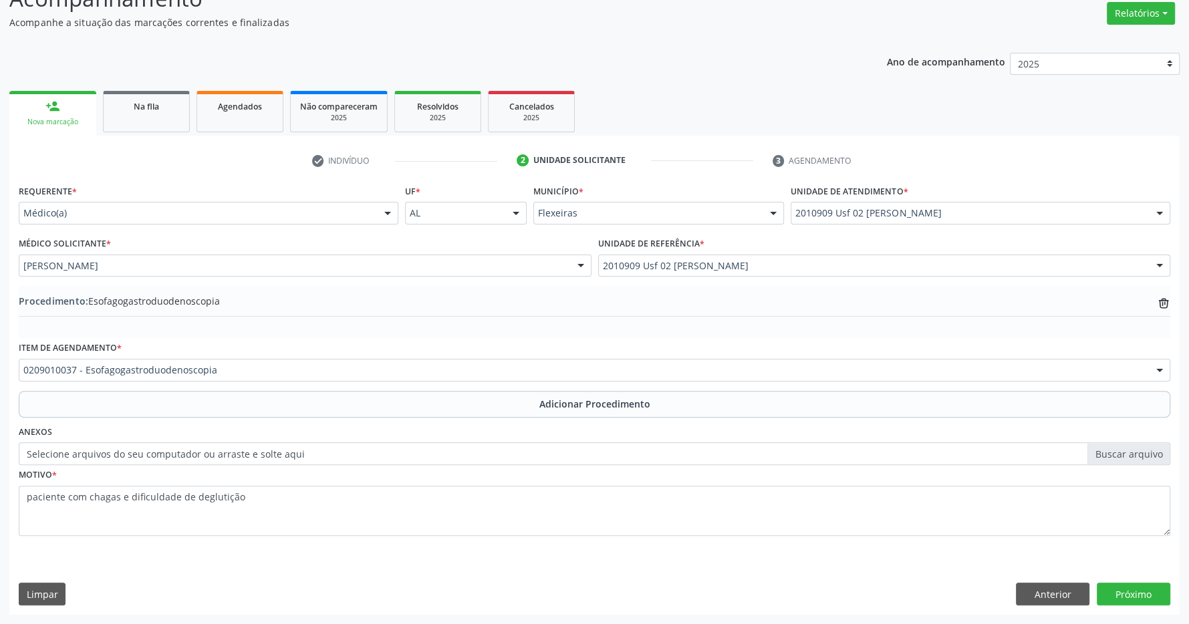
click at [1131, 582] on div "Requerente * Médico(a) Médico(a) Enfermeiro(a) Paciente Nenhum resultado encont…" at bounding box center [594, 397] width 1170 height 433
click at [1126, 587] on button "Próximo" at bounding box center [1134, 594] width 74 height 23
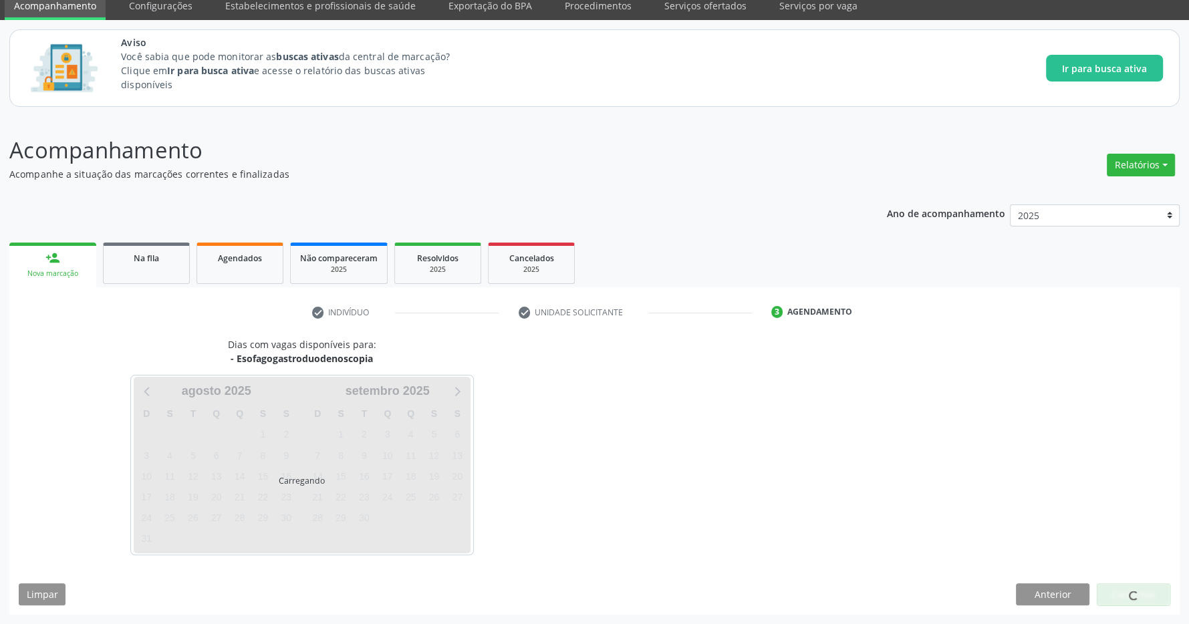
scroll to position [55, 0]
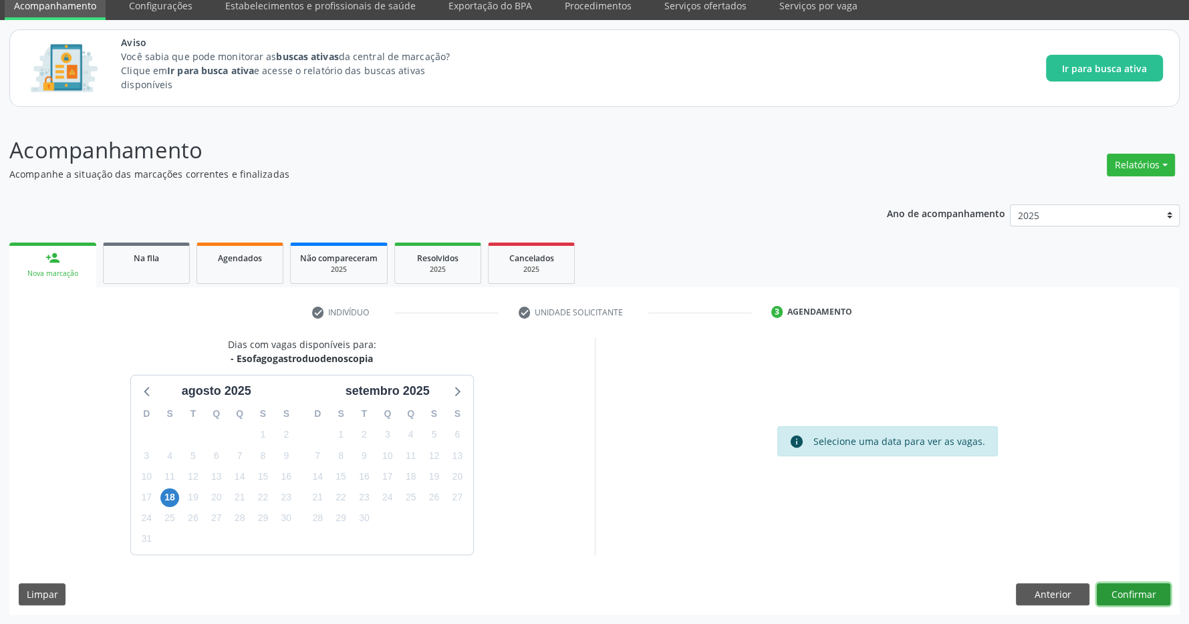
click at [1133, 597] on button "Confirmar" at bounding box center [1134, 594] width 74 height 23
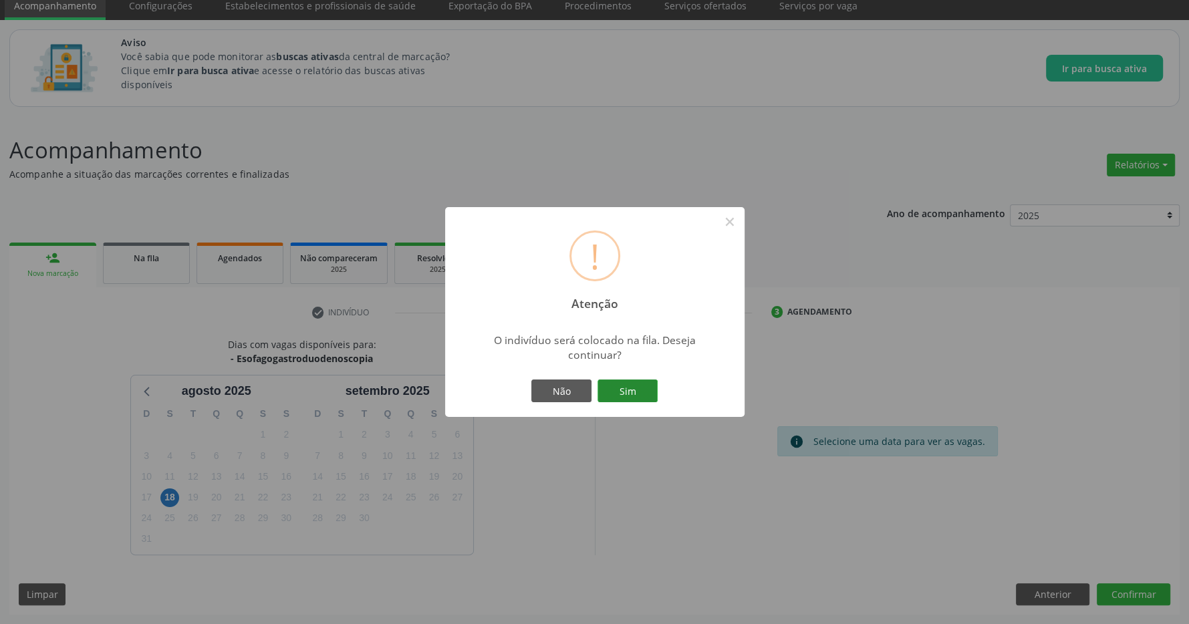
click at [620, 394] on button "Sim" at bounding box center [627, 391] width 60 height 23
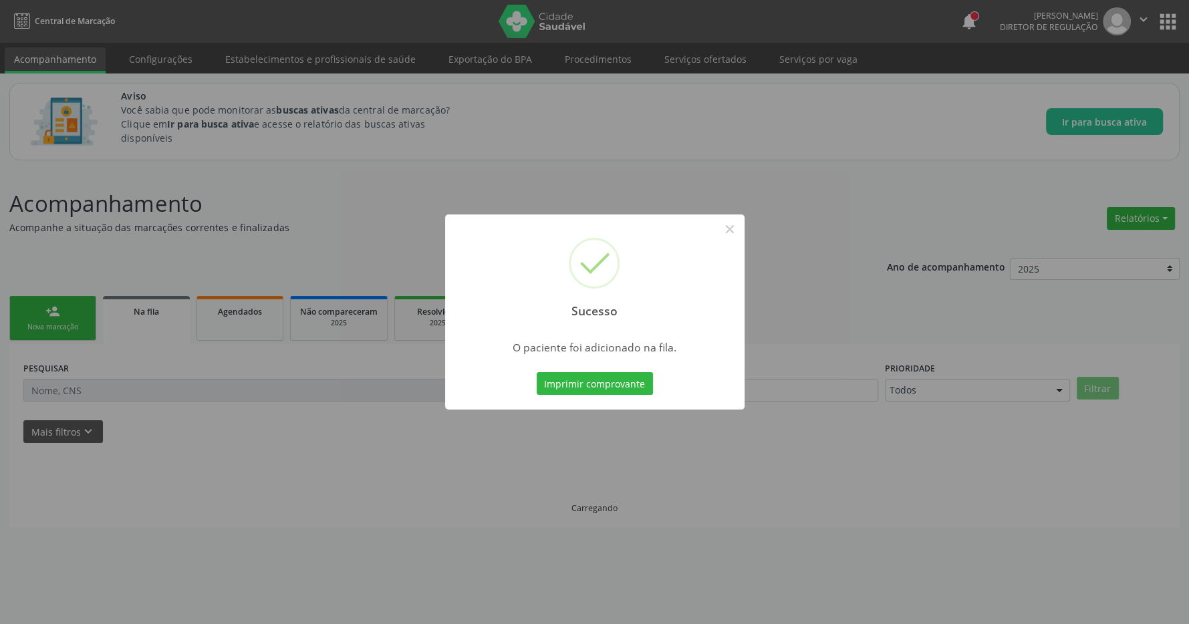
scroll to position [0, 0]
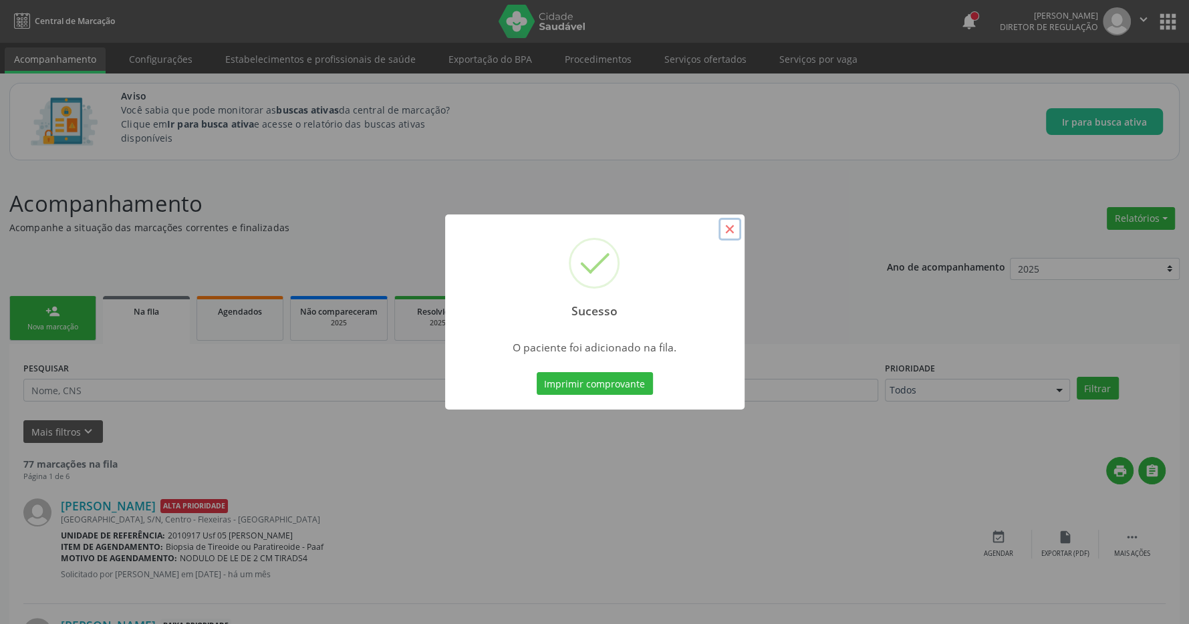
click at [727, 223] on button "×" at bounding box center [729, 229] width 23 height 23
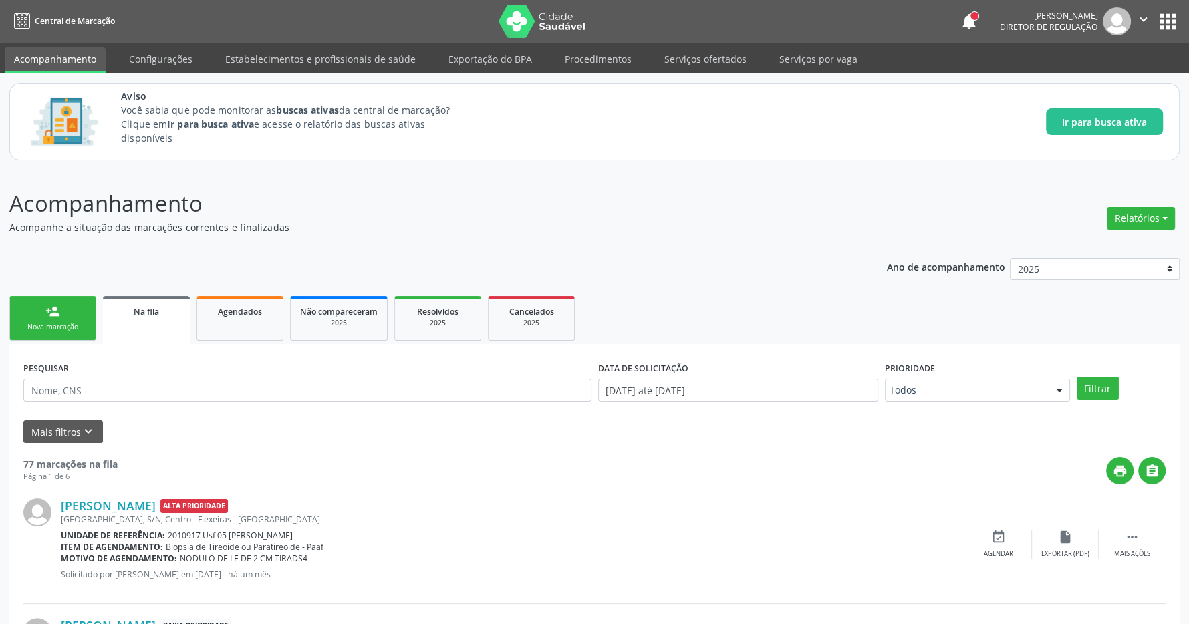
click at [57, 318] on div "person_add" at bounding box center [52, 311] width 15 height 15
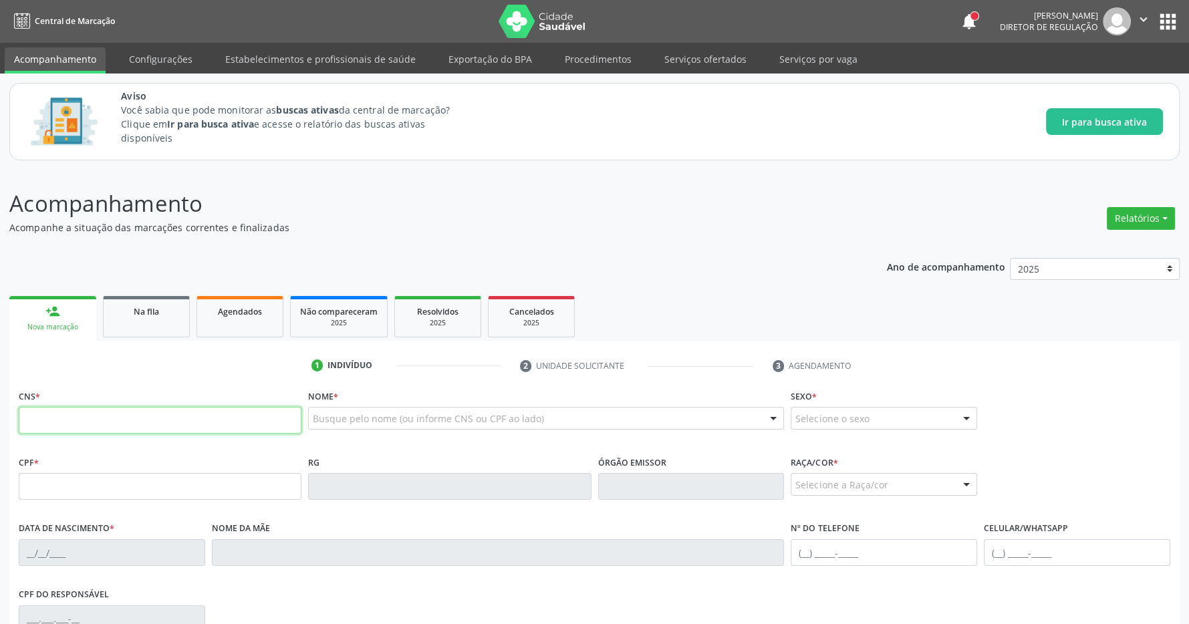
click at [118, 420] on input "text" at bounding box center [160, 420] width 283 height 27
type input "700 5083 8909 7559"
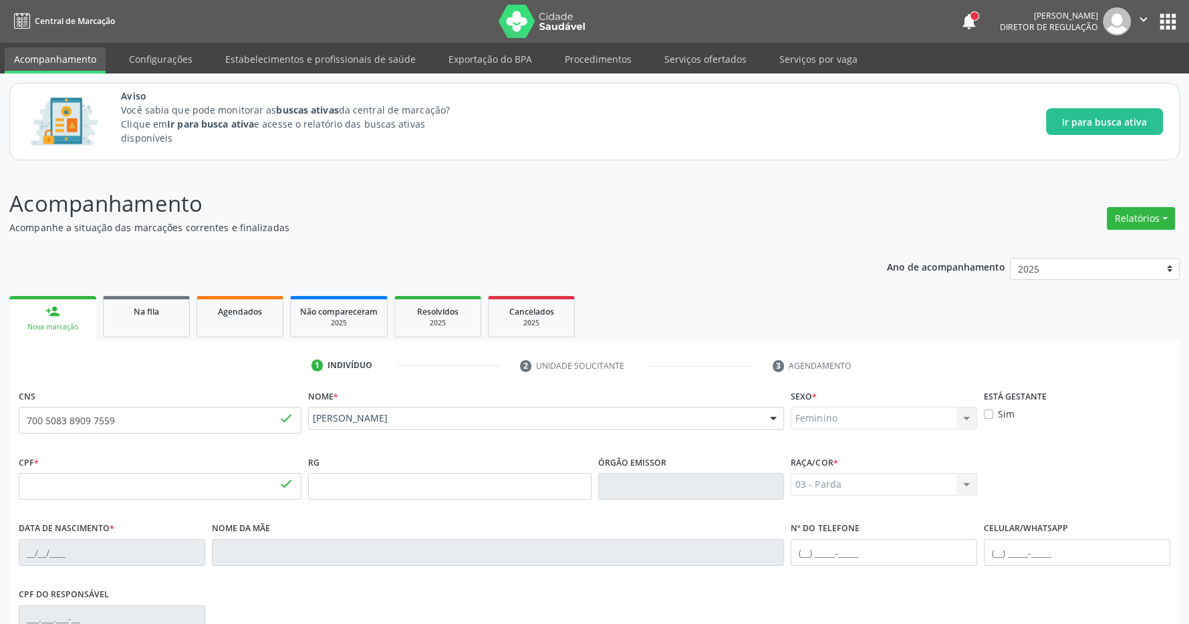
type input "110.971.024-08"
type input "12/04/2000"
type input "Patricia de Lima"
type input "(82) 99106-7332"
type input "S/N"
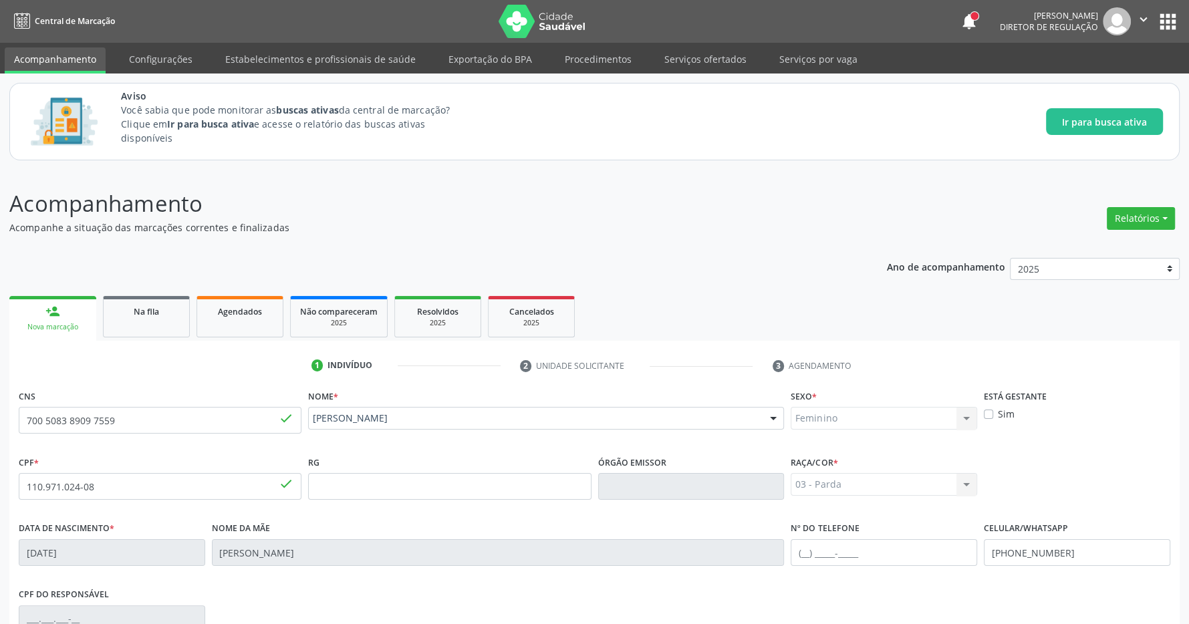
scroll to position [198, 0]
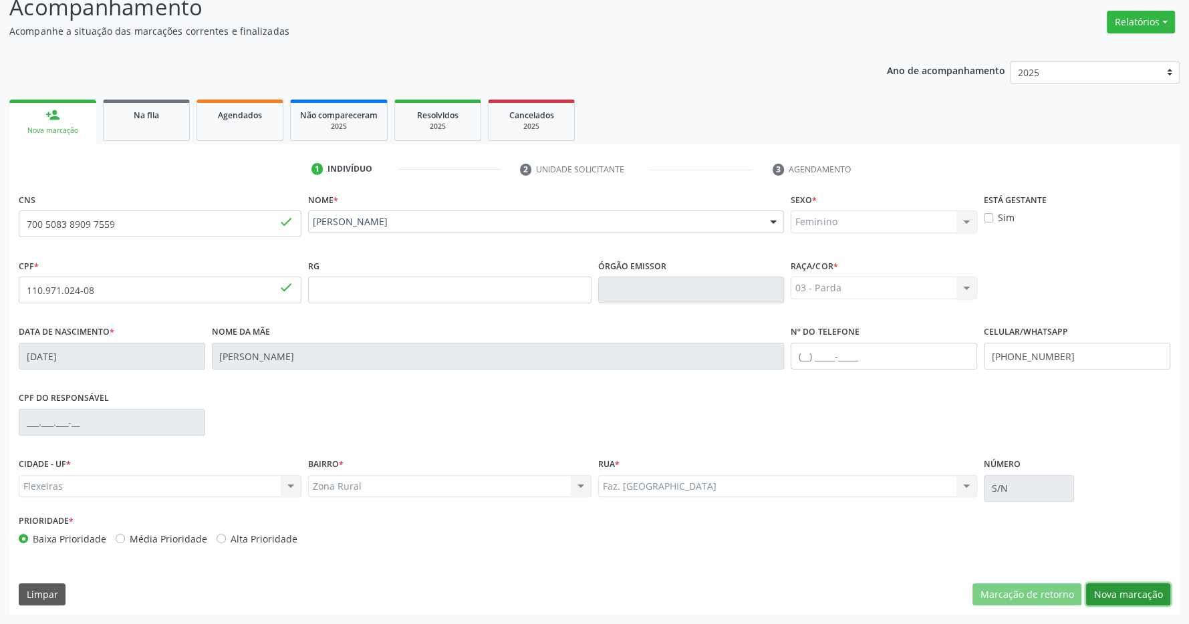
click at [1122, 591] on button "Nova marcação" at bounding box center [1128, 594] width 84 height 23
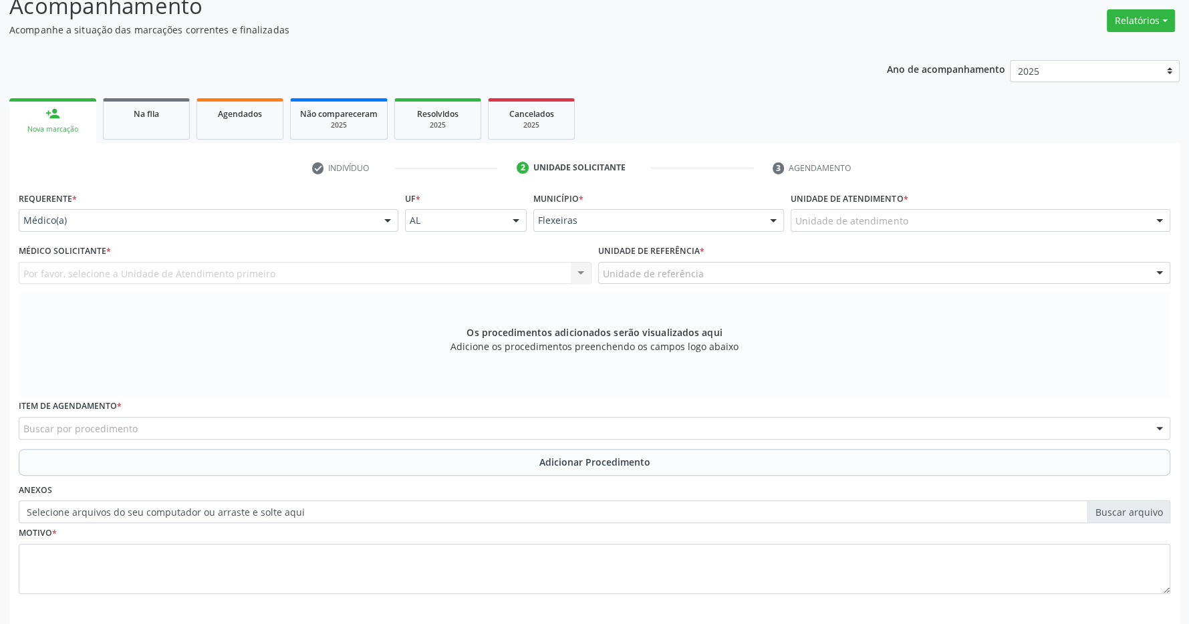
scroll to position [257, 0]
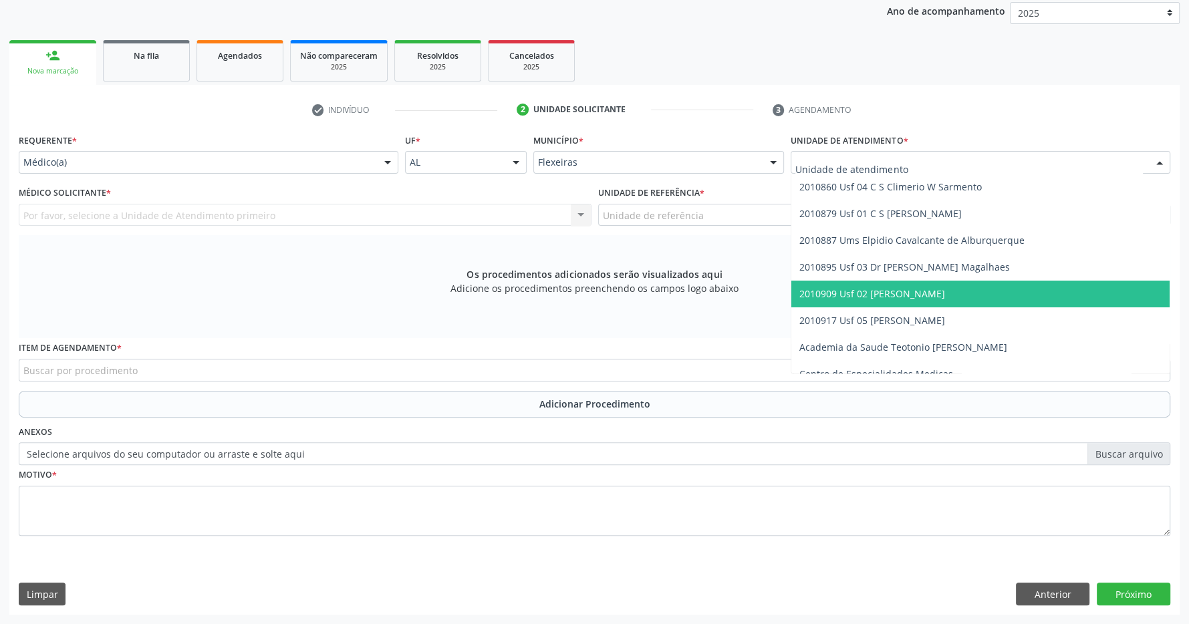
click at [885, 286] on span "2010909 Usf 02 [PERSON_NAME]" at bounding box center [980, 294] width 378 height 27
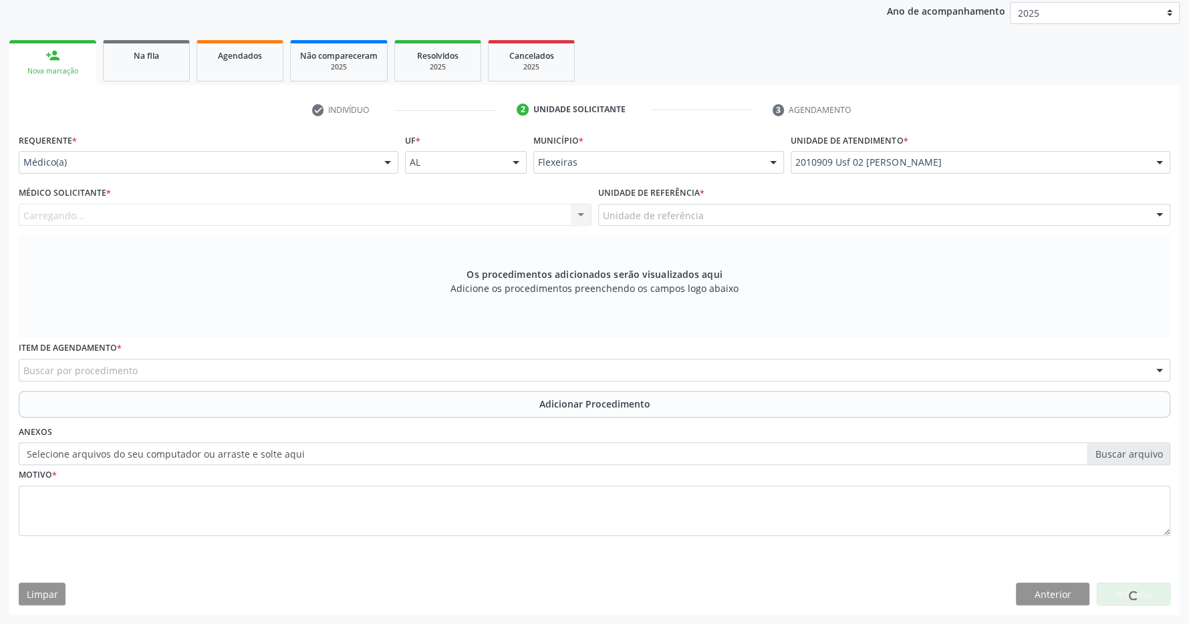
click at [843, 212] on div "Unidade de referência" at bounding box center [884, 215] width 573 height 23
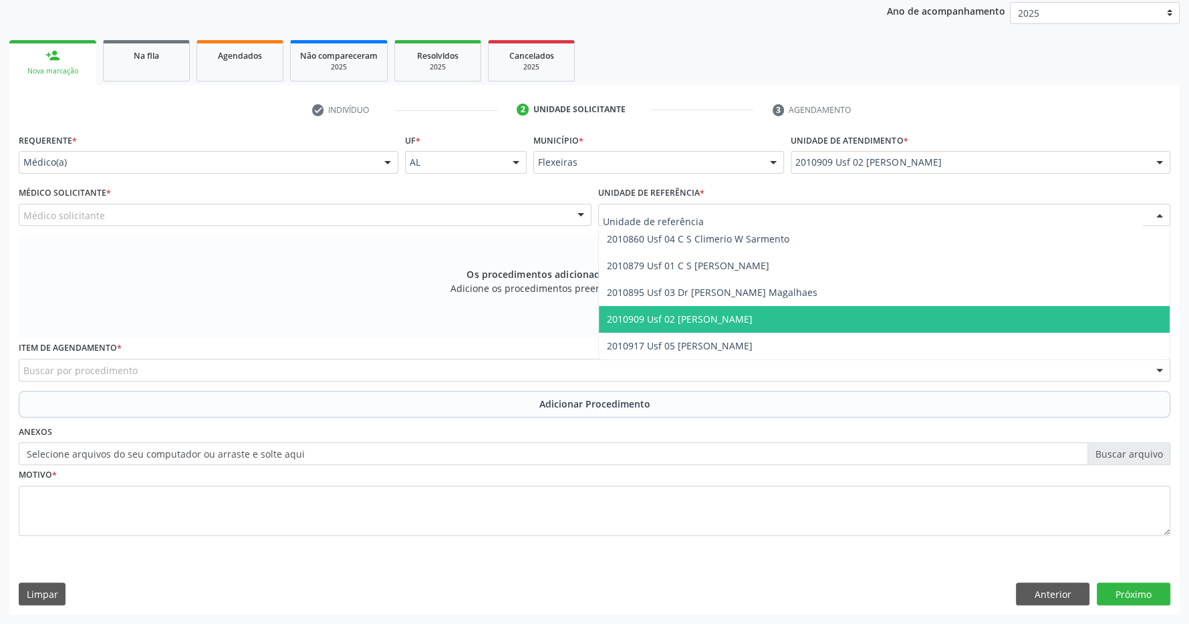
click at [828, 313] on span "2010909 Usf 02 [PERSON_NAME]" at bounding box center [884, 319] width 571 height 27
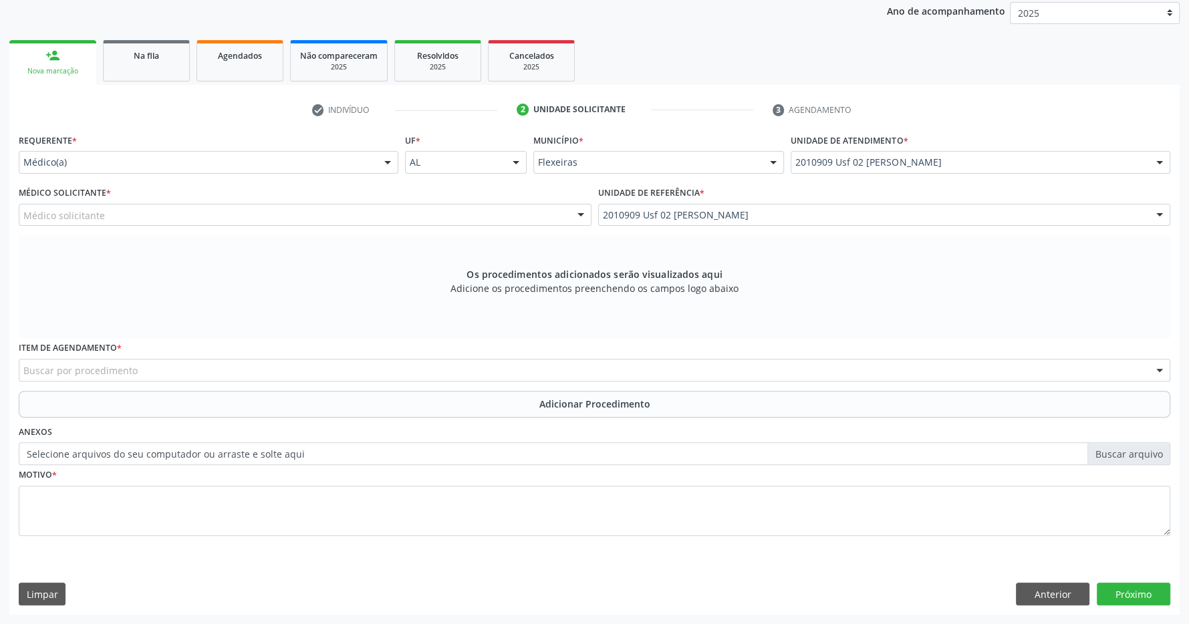
click at [483, 214] on div "Médico solicitante" at bounding box center [305, 215] width 573 height 23
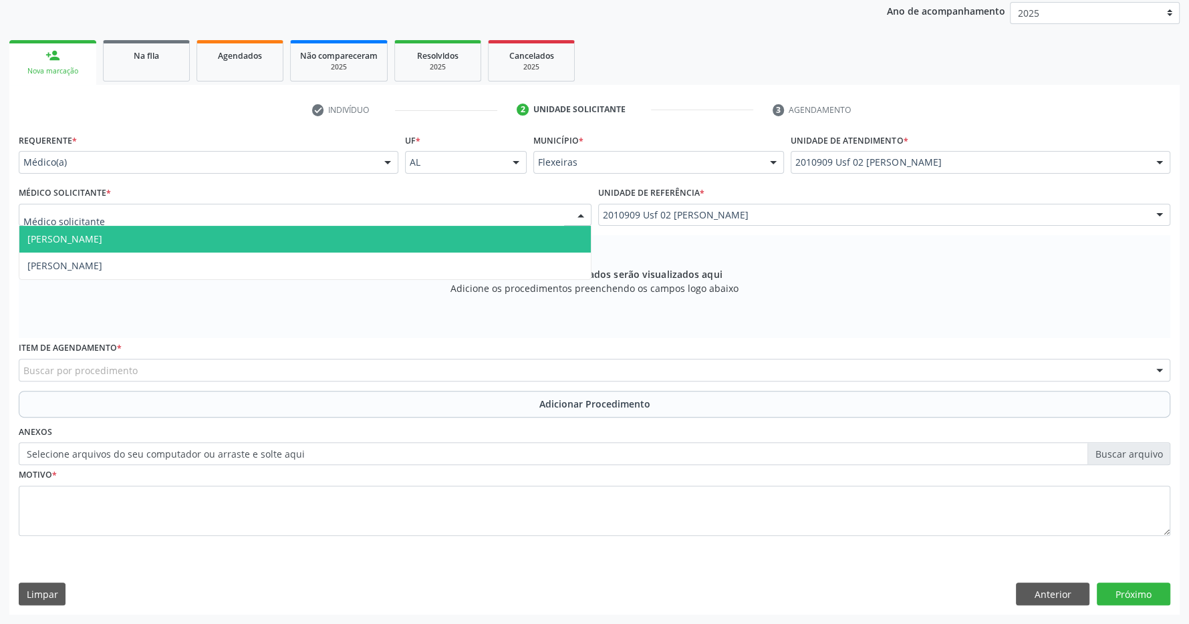
click at [443, 235] on span "Inara Lourenco Leitao" at bounding box center [304, 239] width 571 height 27
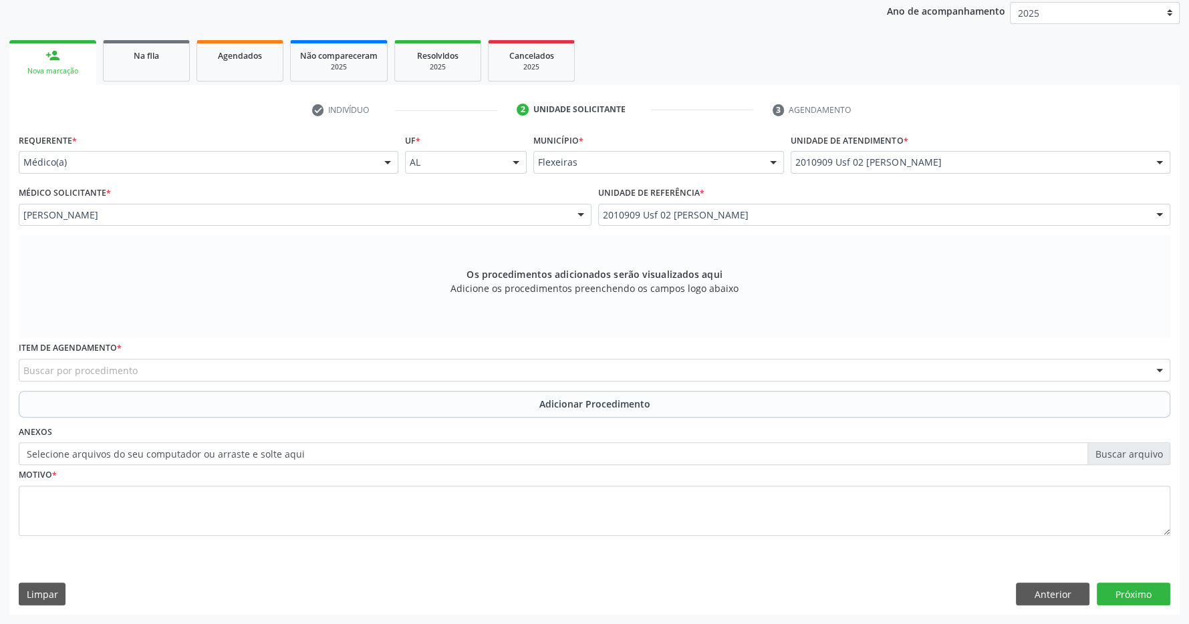
click at [521, 378] on div "Buscar por procedimento" at bounding box center [594, 370] width 1151 height 23
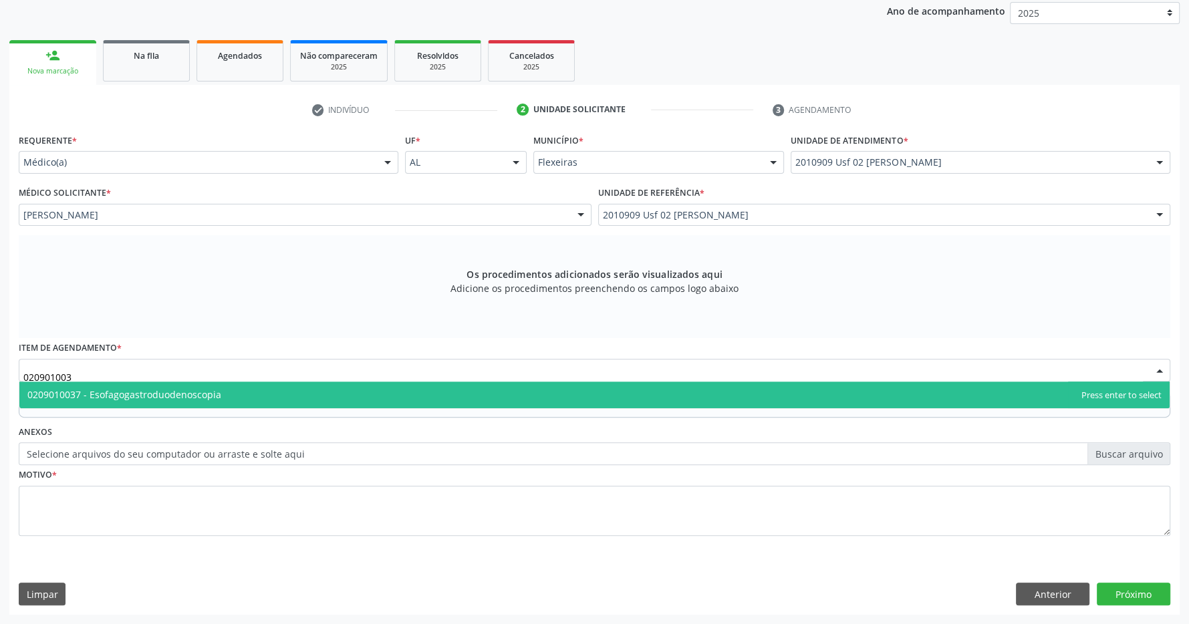
type input "0209010037"
click at [321, 386] on span "0209010037 - Esofagogastroduodenoscopia" at bounding box center [594, 395] width 1150 height 27
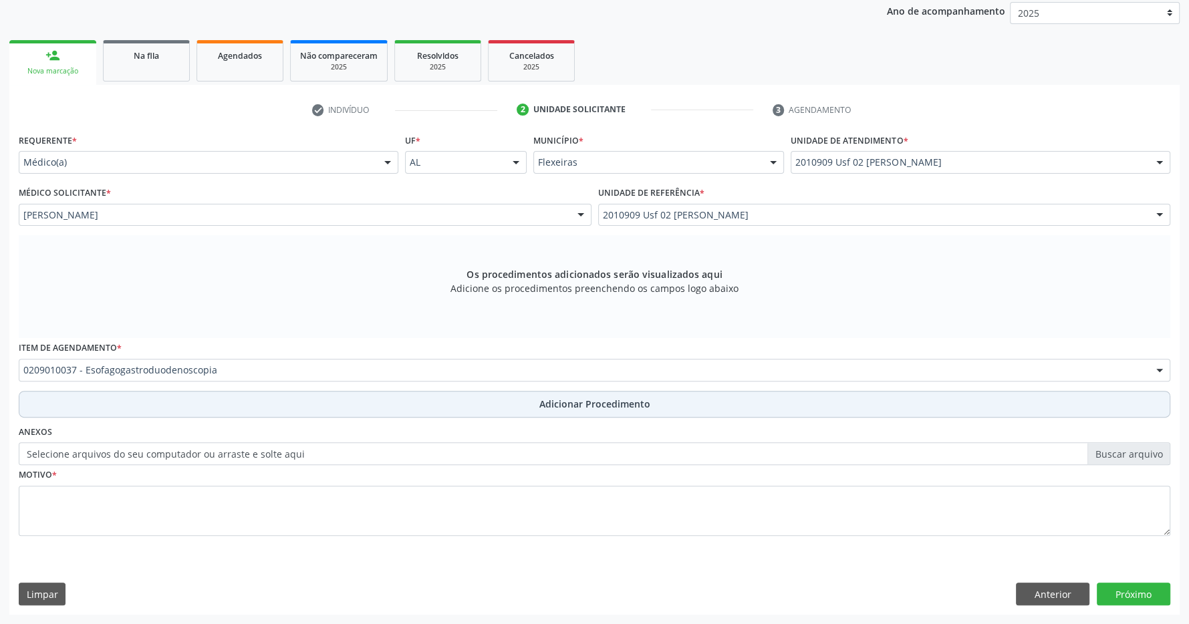
click at [571, 398] on span "Adicionar Procedimento" at bounding box center [594, 404] width 111 height 14
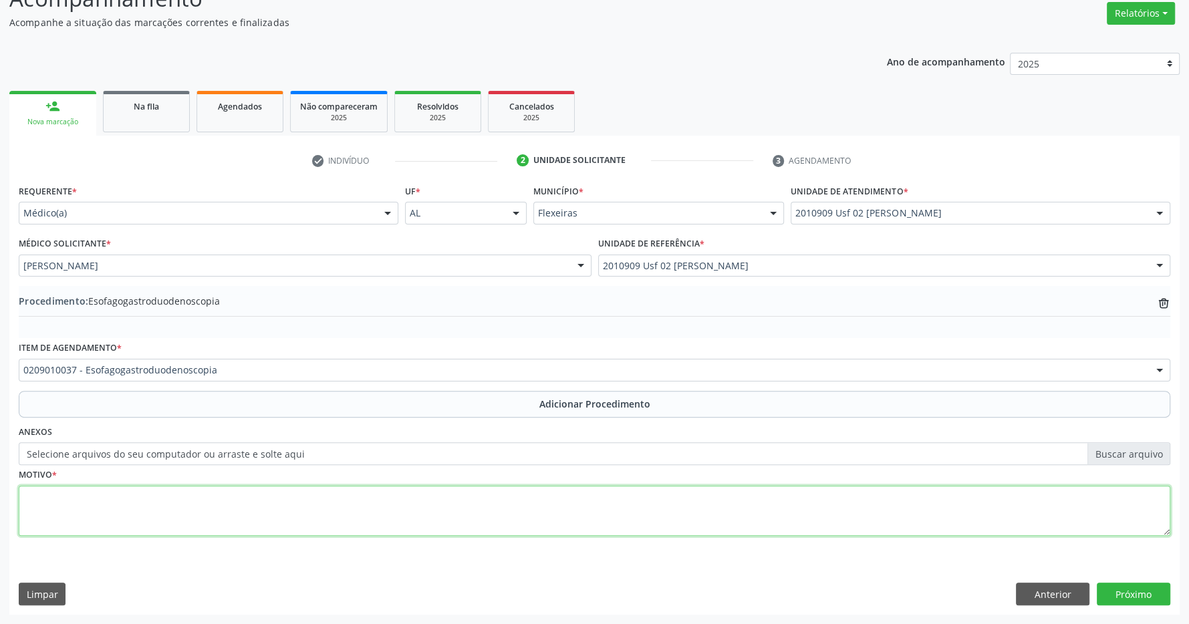
click at [161, 494] on textarea at bounding box center [594, 511] width 1151 height 51
type textarea "paciente com historia de epigastralgia há 2 ano sem melhora"
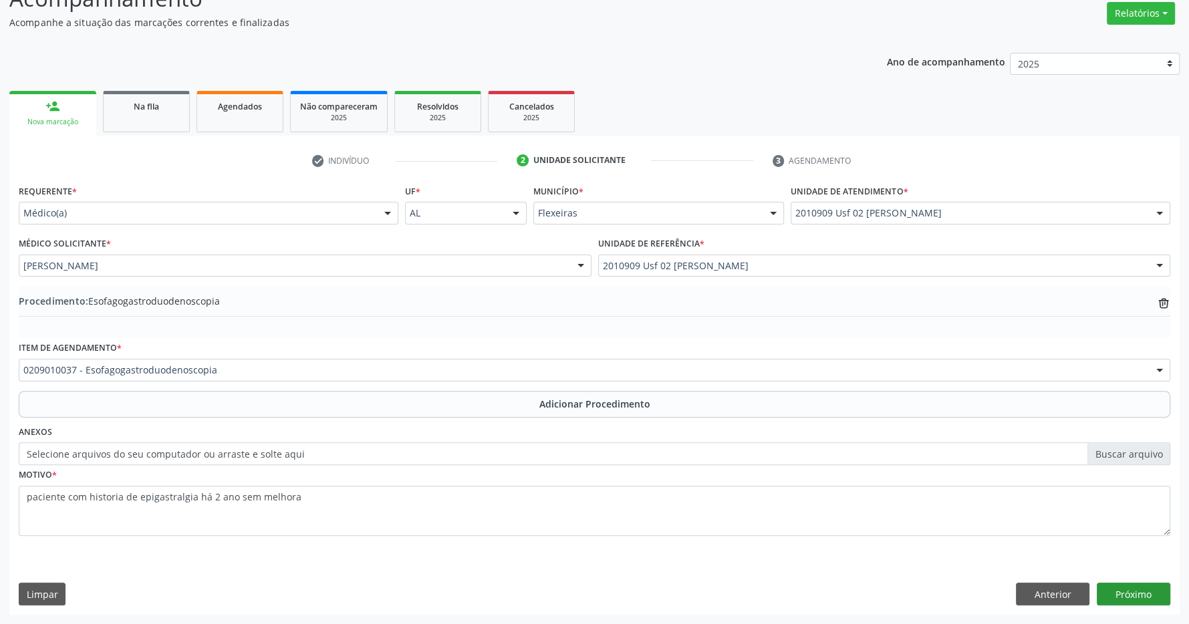
click at [1149, 589] on div "Requerente * Médico(a) Médico(a) Enfermeiro(a) Paciente Nenhum resultado encont…" at bounding box center [594, 397] width 1170 height 433
click at [1145, 593] on button "Próximo" at bounding box center [1134, 594] width 74 height 23
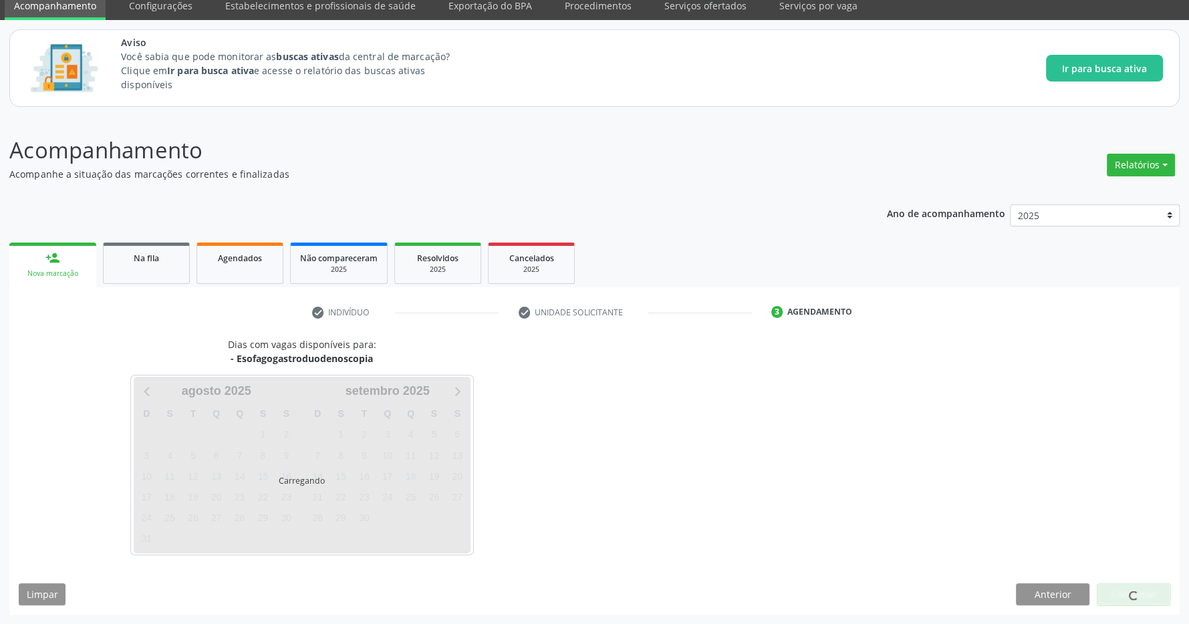
scroll to position [55, 0]
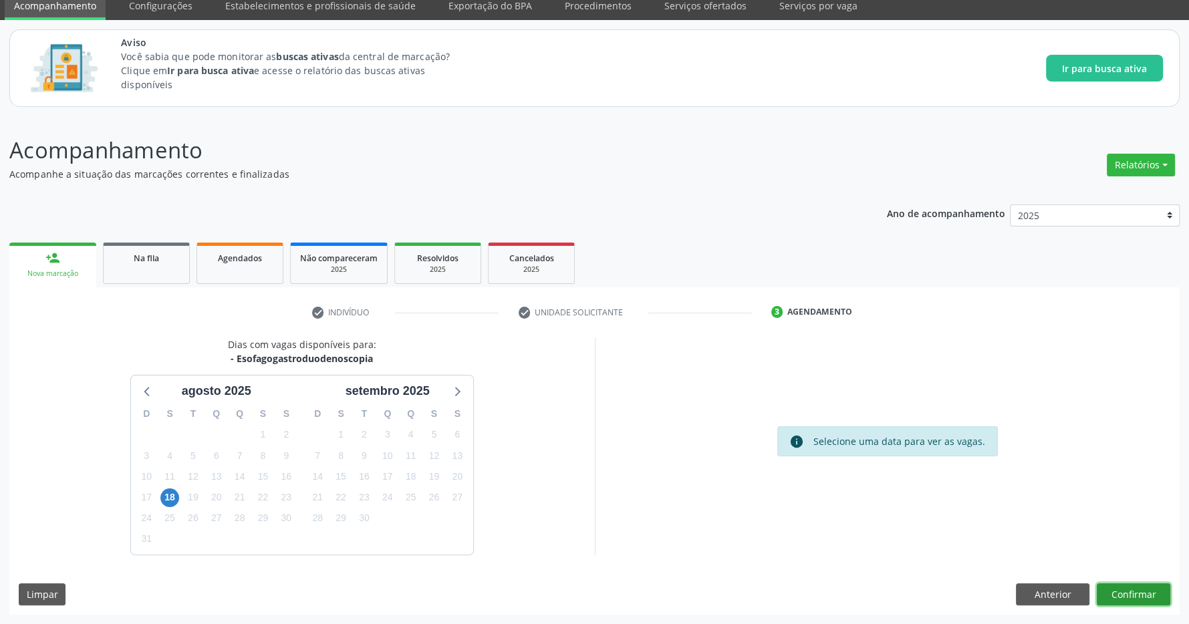
click at [1129, 584] on button "Confirmar" at bounding box center [1134, 594] width 74 height 23
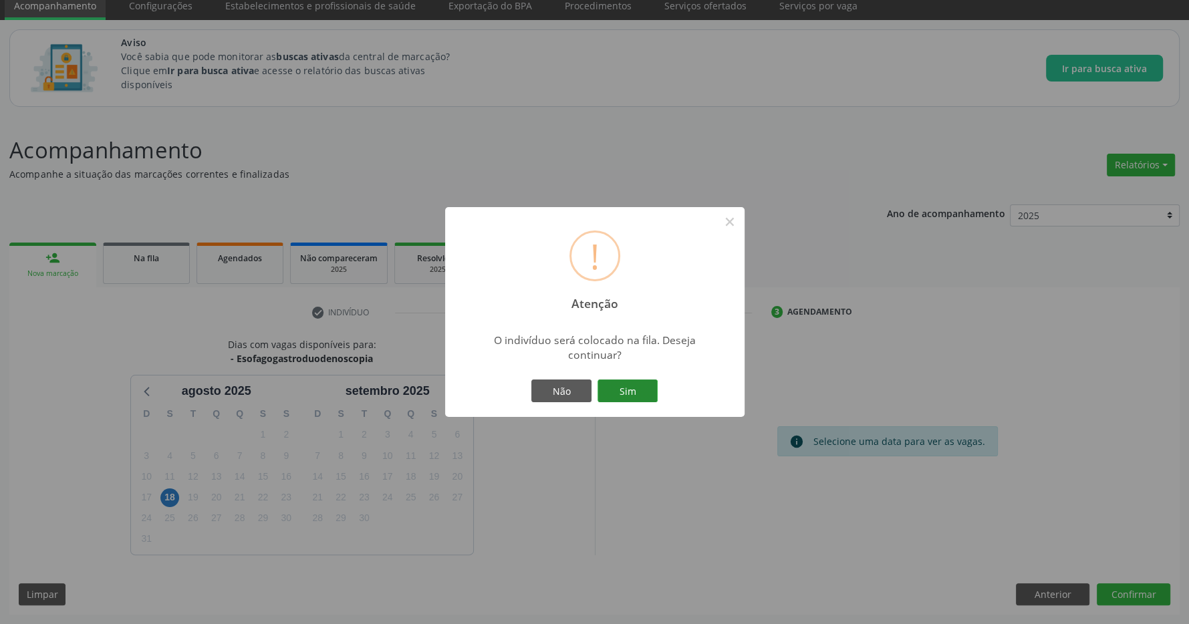
click at [638, 382] on button "Sim" at bounding box center [627, 391] width 60 height 23
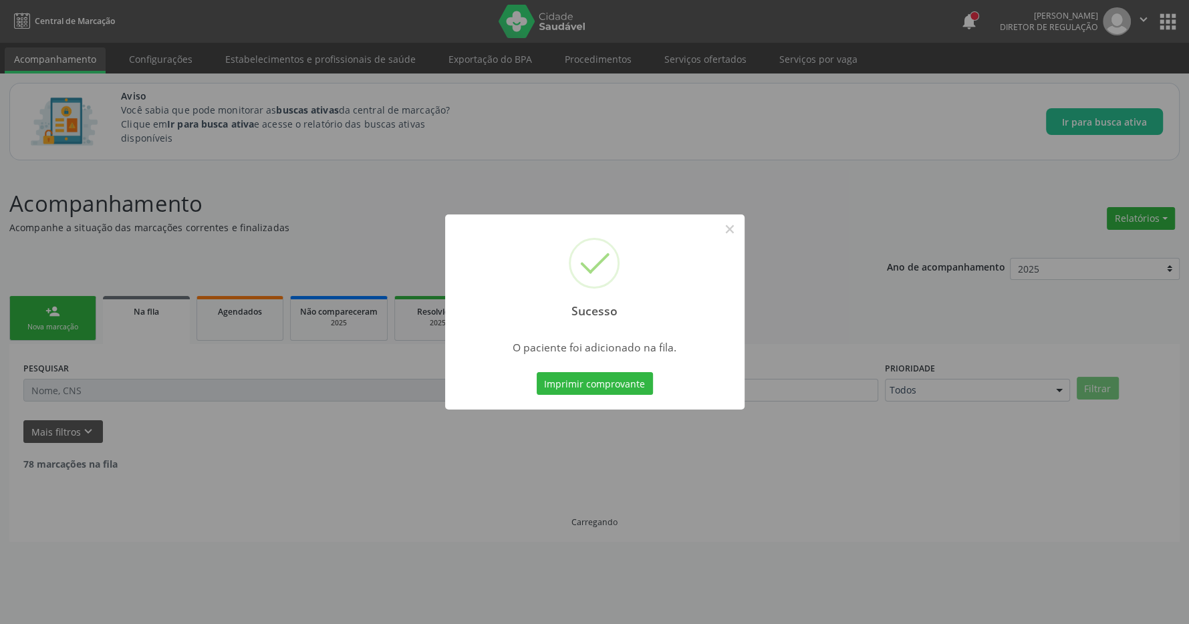
scroll to position [0, 0]
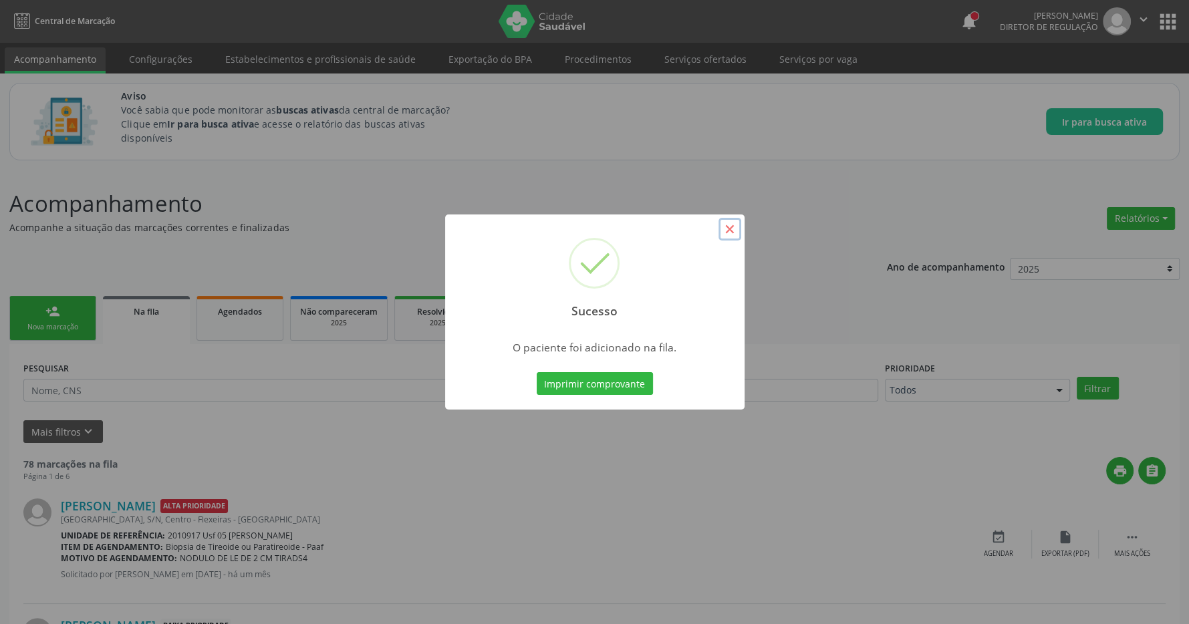
click at [725, 228] on button "×" at bounding box center [729, 229] width 23 height 23
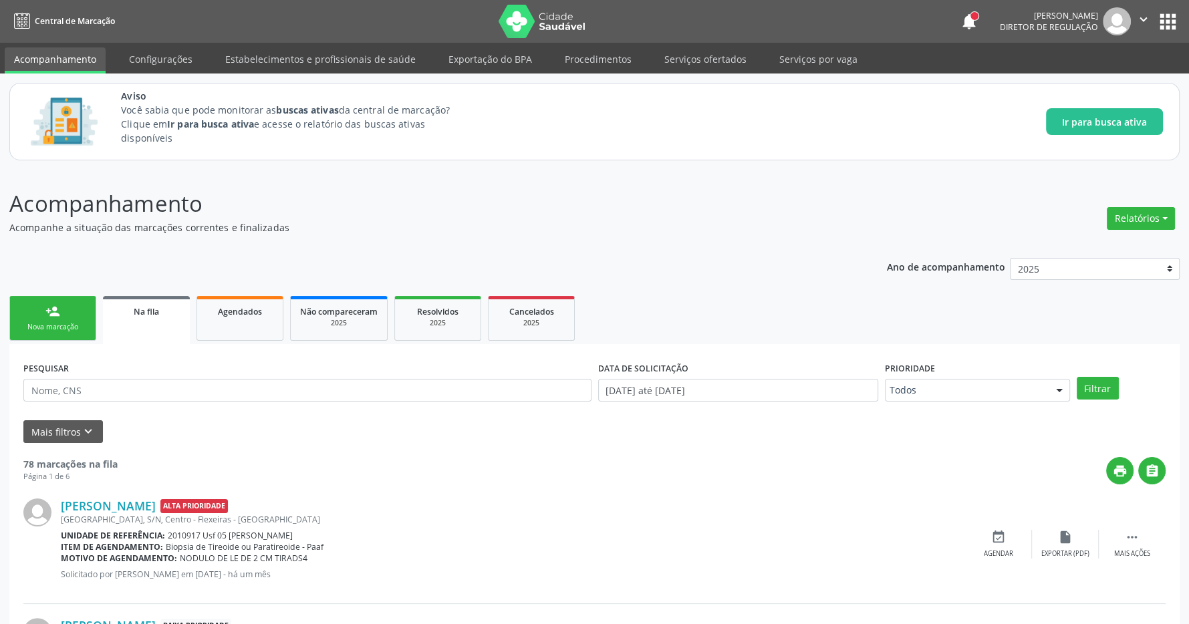
click at [67, 313] on link "person_add Nova marcação" at bounding box center [52, 318] width 87 height 45
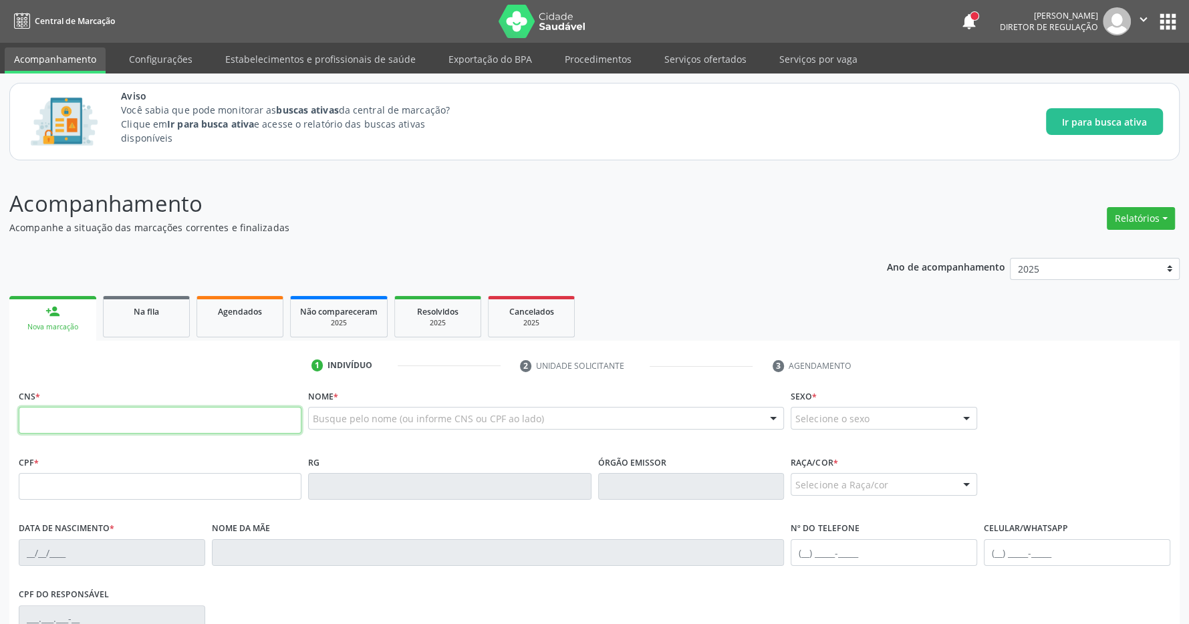
click at [200, 423] on input "text" at bounding box center [160, 420] width 283 height 27
type input "700 5009 0450 3658"
type input "30/04/1977"
type input "Odacina Soares de Oliveira"
type input "(82) 99143-8515"
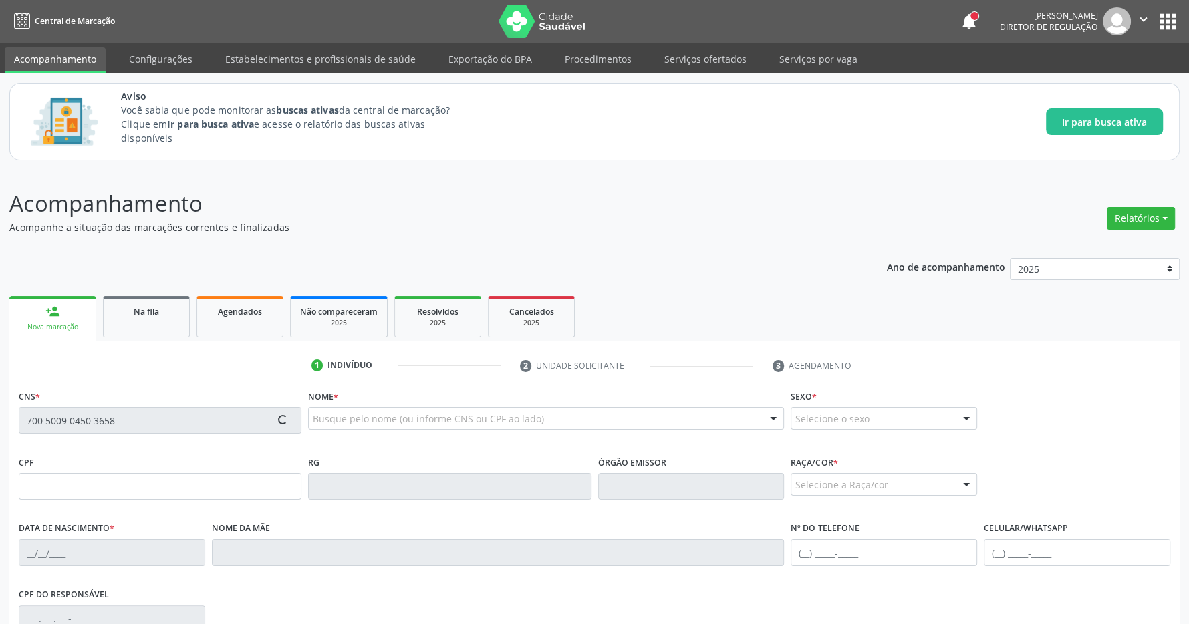
type input "923.599.144-72"
type input "13"
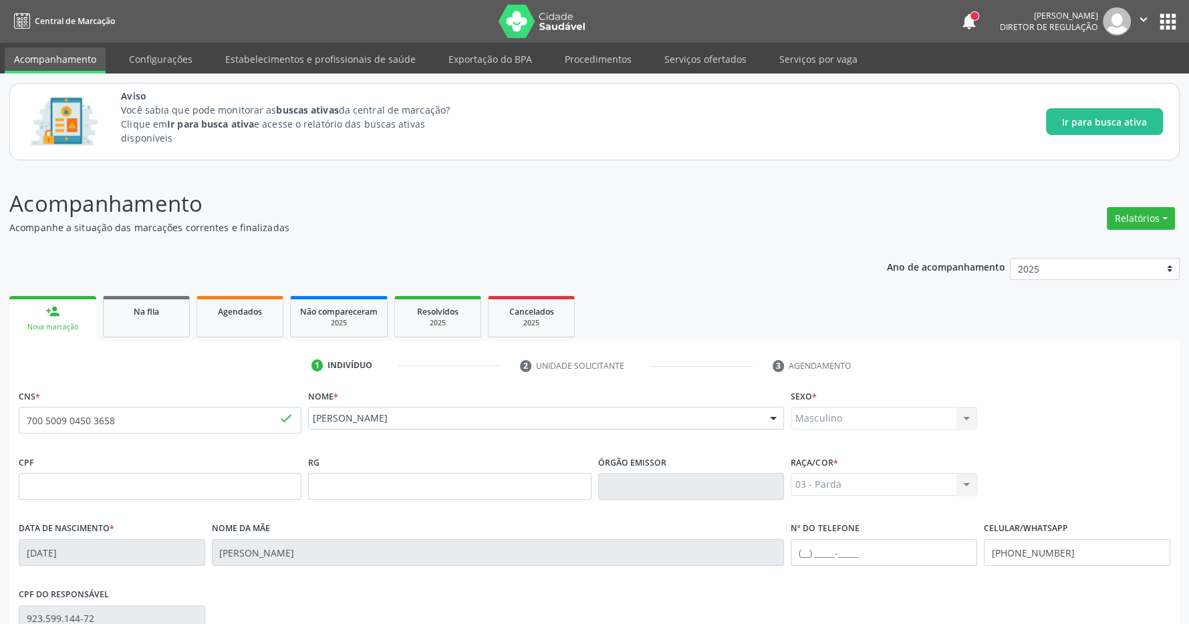
scroll to position [198, 0]
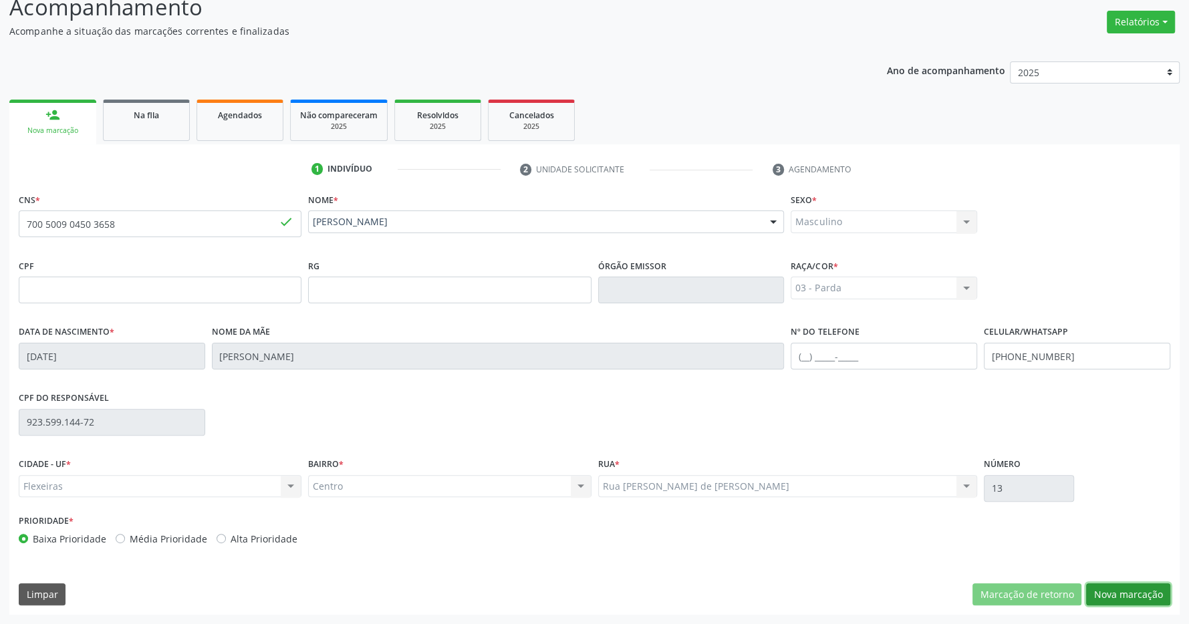
click at [1138, 594] on button "Nova marcação" at bounding box center [1128, 594] width 84 height 23
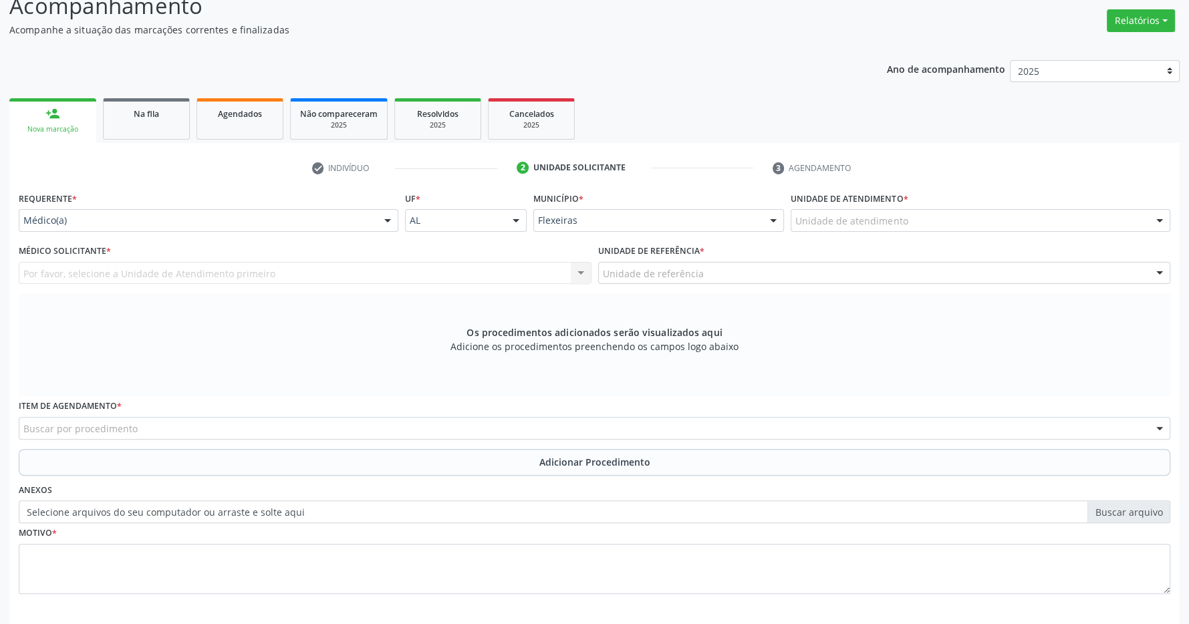
click at [972, 223] on div "Unidade de atendimento" at bounding box center [980, 220] width 380 height 23
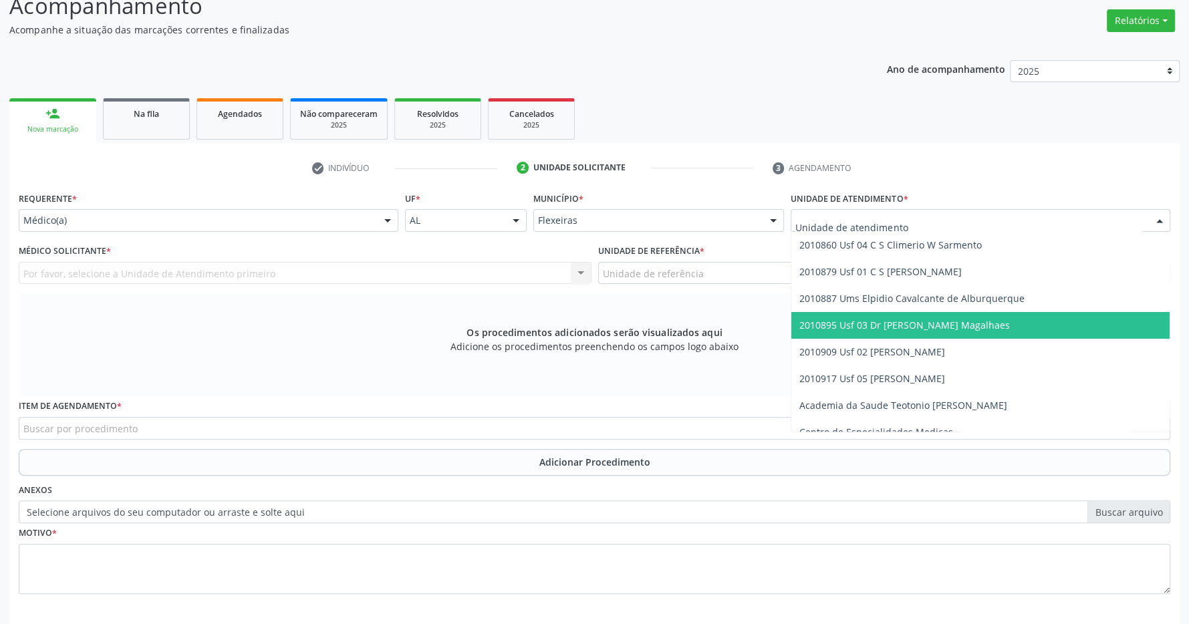
click at [955, 327] on span "2010895 Usf 03 Dr [PERSON_NAME] Magalhaes" at bounding box center [904, 325] width 210 height 13
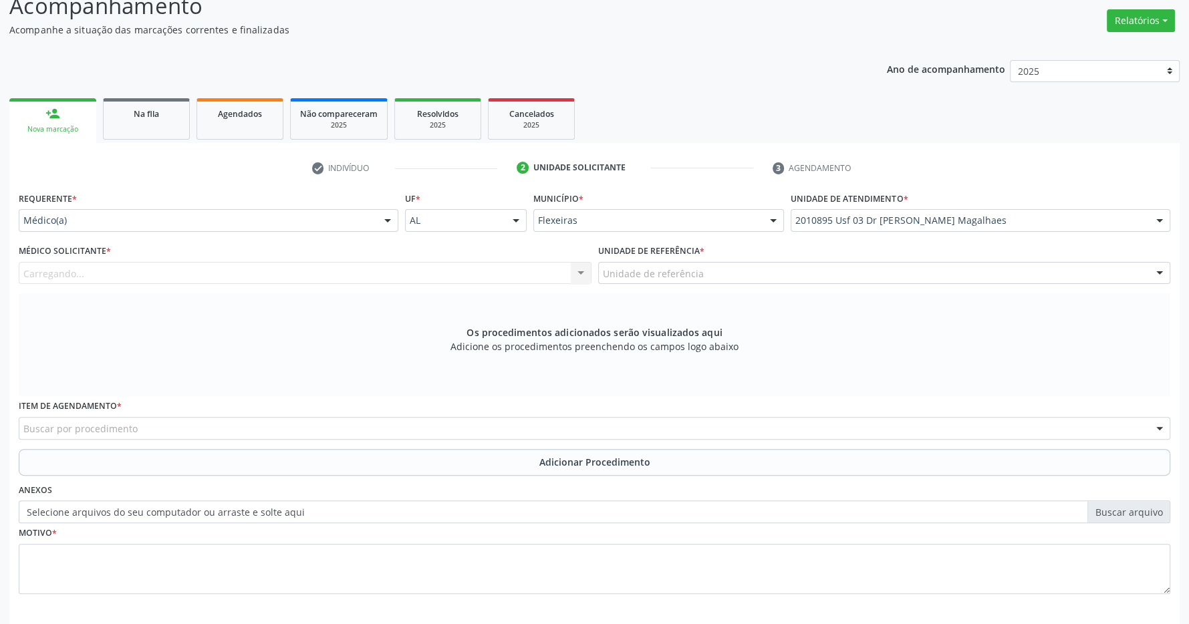
click at [929, 271] on div "Unidade de referência" at bounding box center [884, 273] width 573 height 23
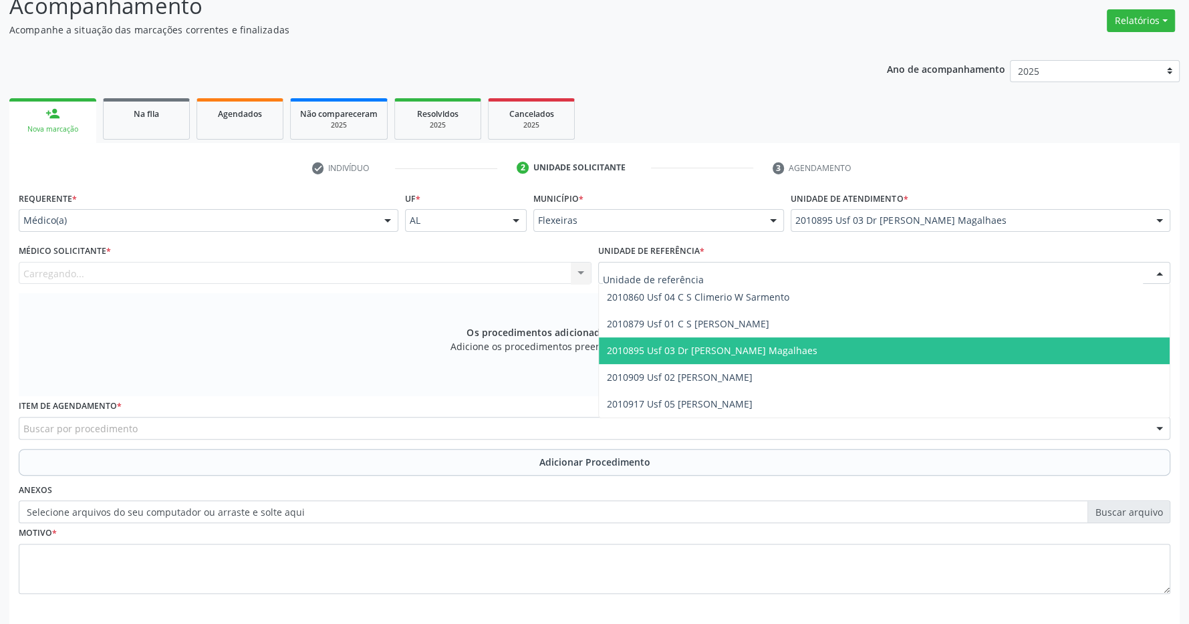
click at [895, 347] on span "2010895 Usf 03 Dr [PERSON_NAME] Magalhaes" at bounding box center [884, 350] width 571 height 27
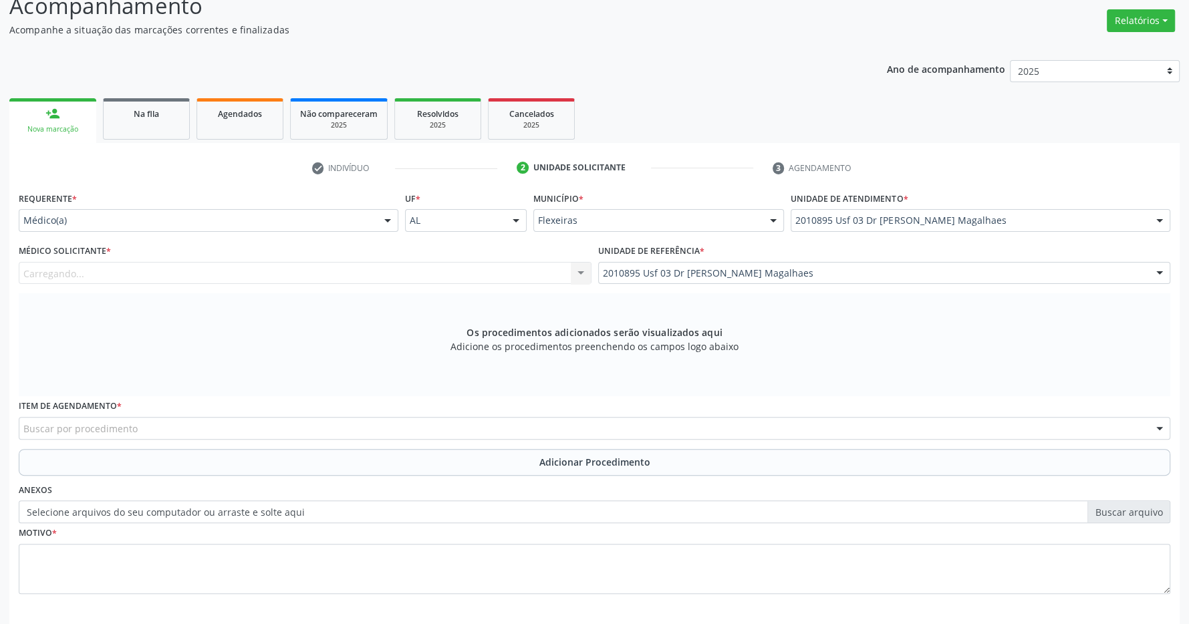
click at [430, 271] on div "Carregando... Nenhum resultado encontrado para: " " Não há nenhuma opção para s…" at bounding box center [305, 273] width 573 height 23
click at [491, 279] on div "Carregando..." at bounding box center [305, 273] width 573 height 23
click at [418, 366] on div "Os procedimentos adicionados serão visualizados aqui Adicione os procedimentos …" at bounding box center [594, 344] width 1151 height 103
click at [503, 433] on div "Buscar por procedimento" at bounding box center [594, 428] width 1151 height 23
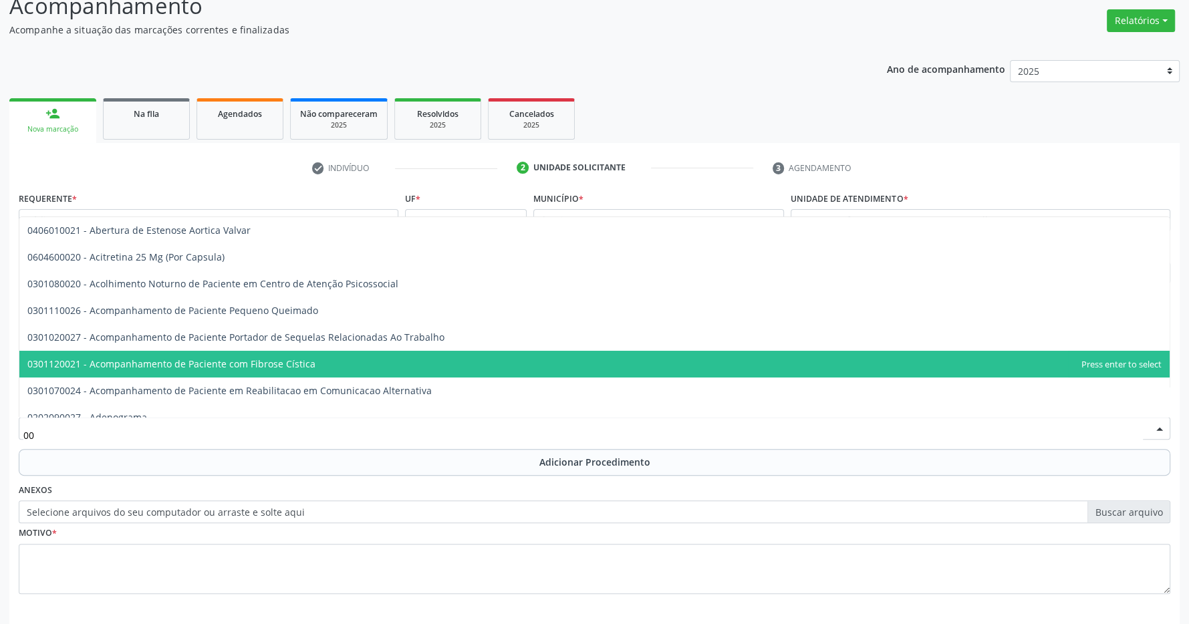
type input "0"
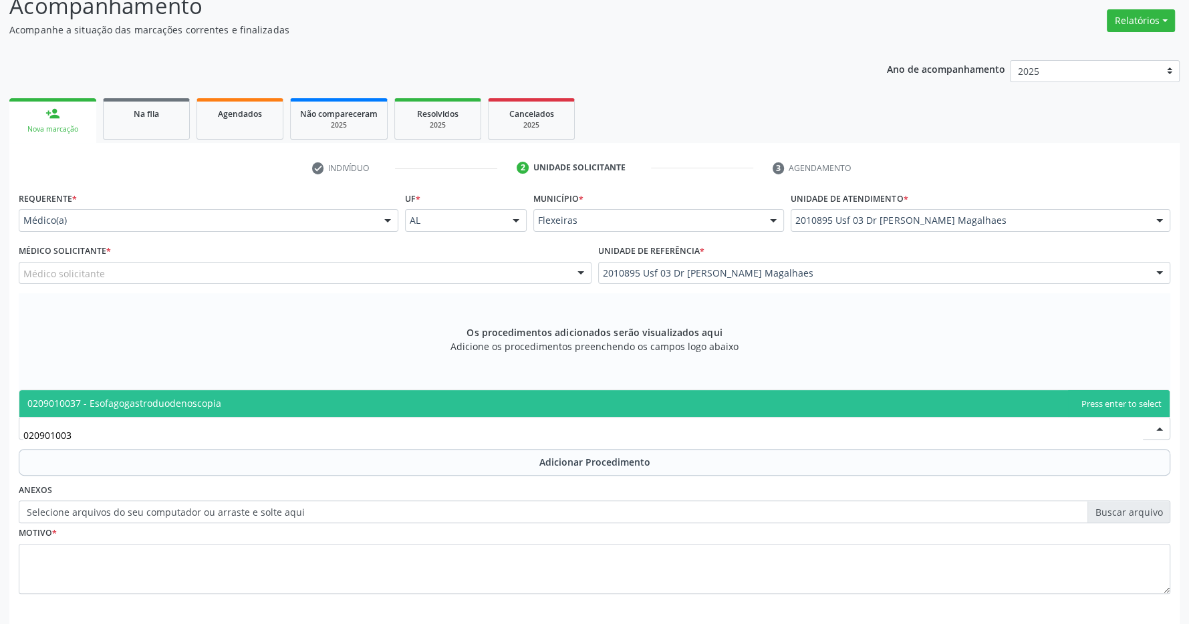
type input "0209010037"
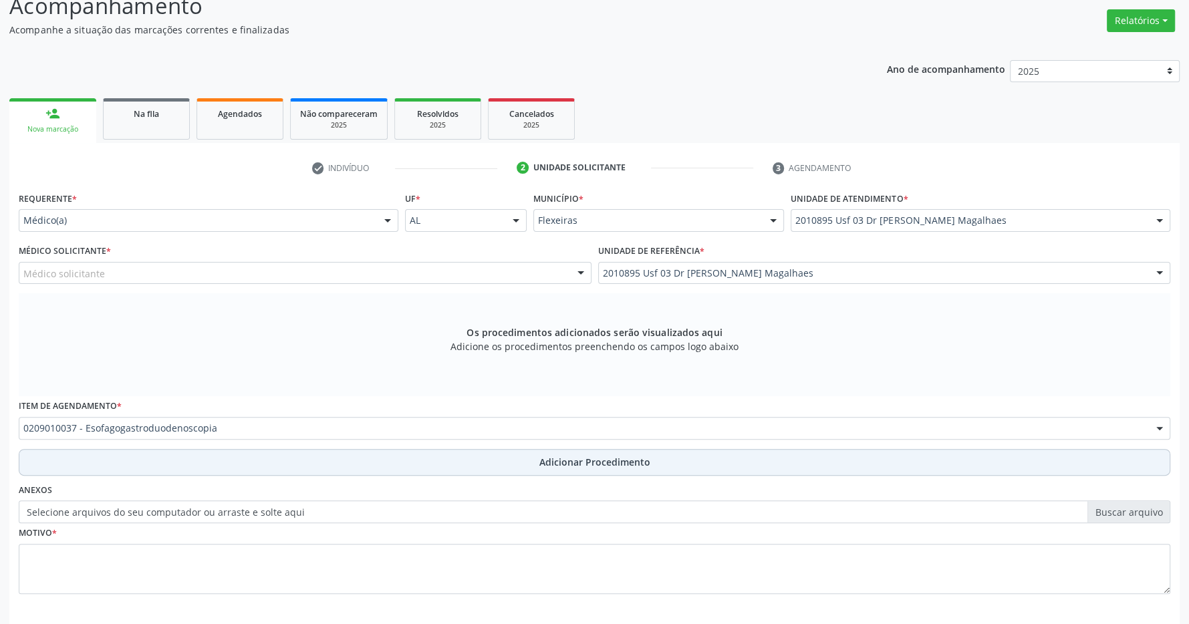
drag, startPoint x: 552, startPoint y: 445, endPoint x: 551, endPoint y: 461, distance: 16.1
click at [553, 450] on div "Requerente * Médico(a) Médico(a) Enfermeiro(a) Paciente Nenhum resultado encont…" at bounding box center [594, 400] width 1151 height 424
click at [551, 461] on span "Adicionar Procedimento" at bounding box center [594, 462] width 111 height 14
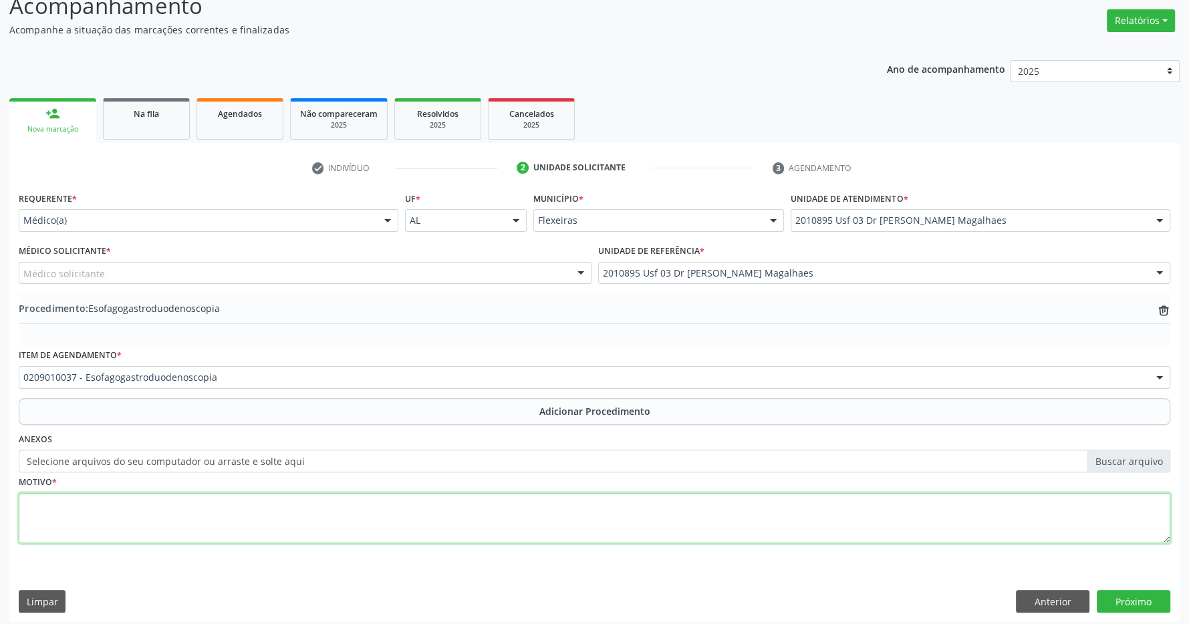
click at [450, 537] on textarea at bounding box center [594, 518] width 1151 height 51
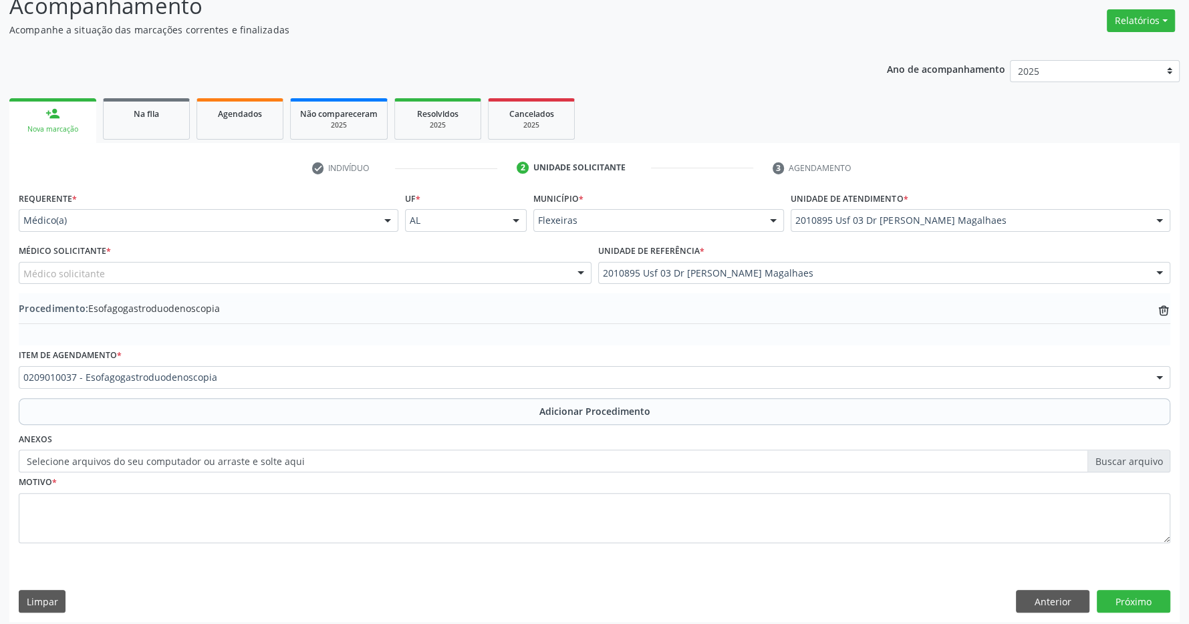
click at [555, 411] on span "Adicionar Procedimento" at bounding box center [594, 411] width 111 height 14
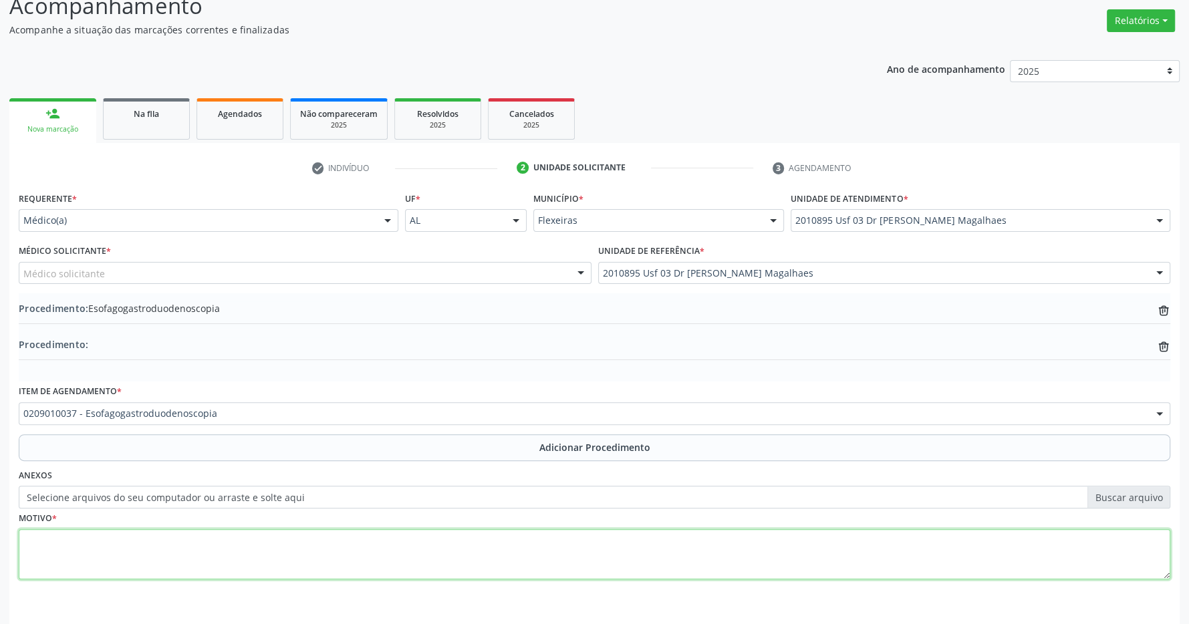
drag, startPoint x: 515, startPoint y: 553, endPoint x: 519, endPoint y: 545, distance: 9.6
click at [515, 553] on textarea at bounding box center [594, 554] width 1151 height 51
